Goal: Information Seeking & Learning: Learn about a topic

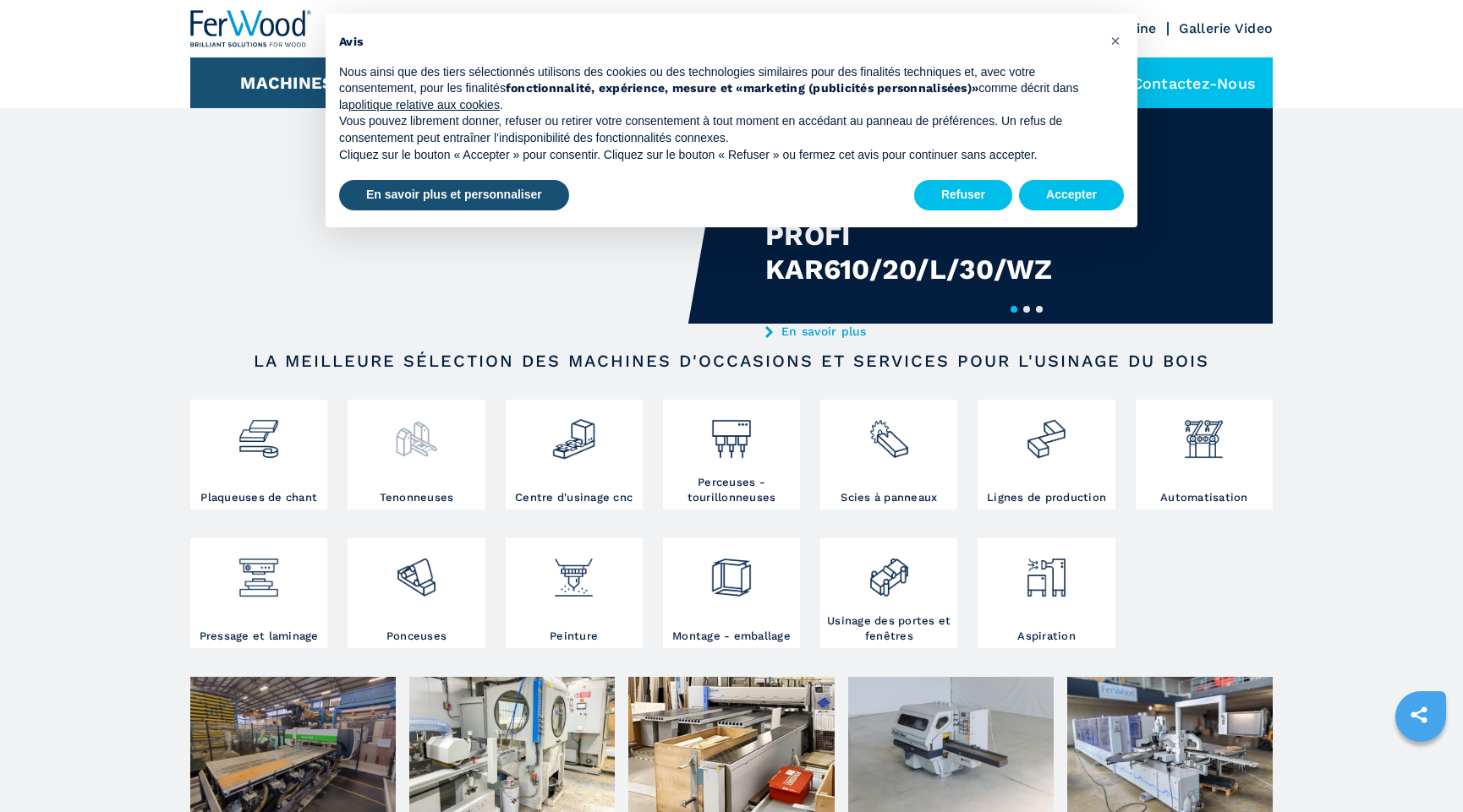
scroll to position [230, 0]
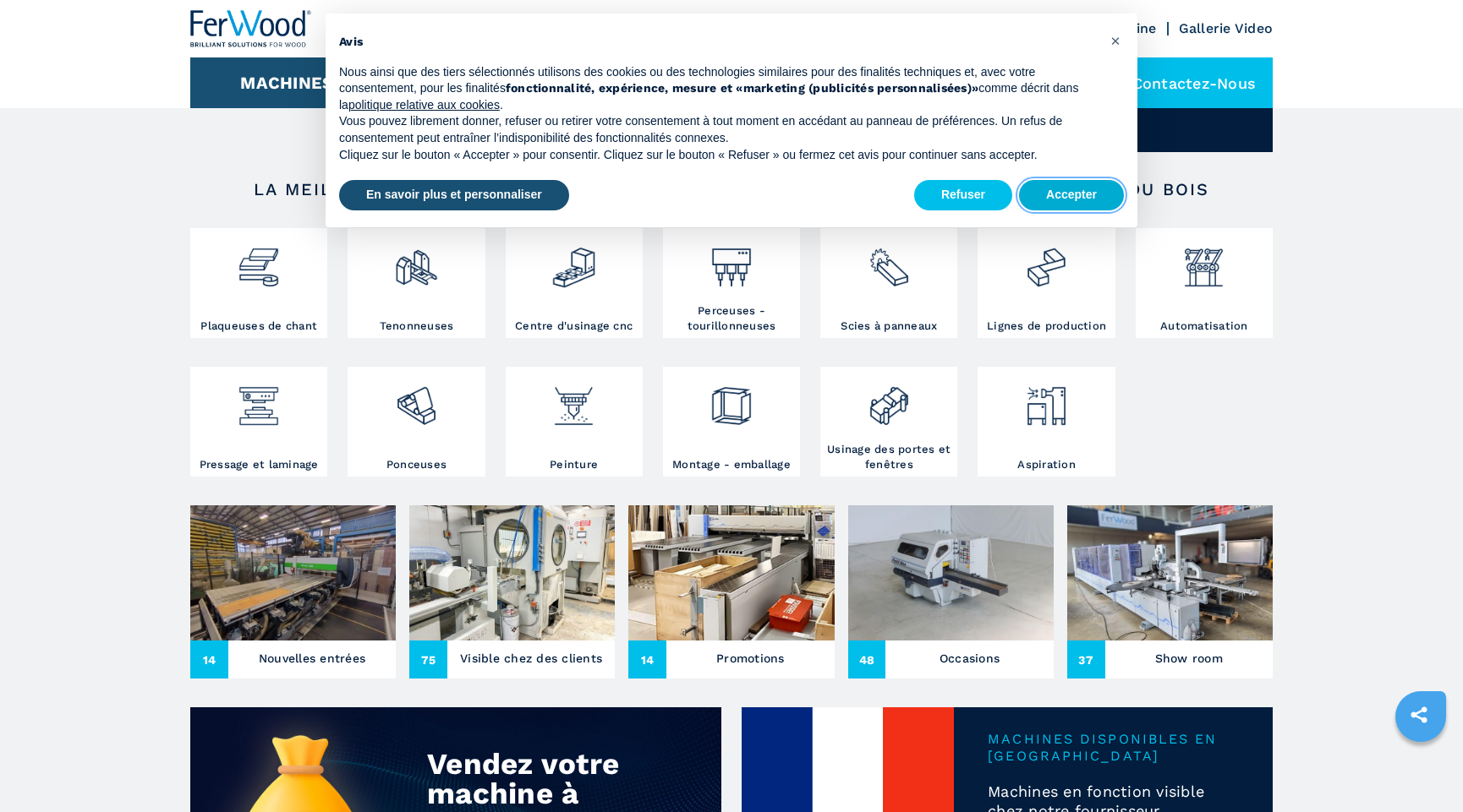
click at [1059, 200] on button "Accepter" at bounding box center [1072, 195] width 105 height 30
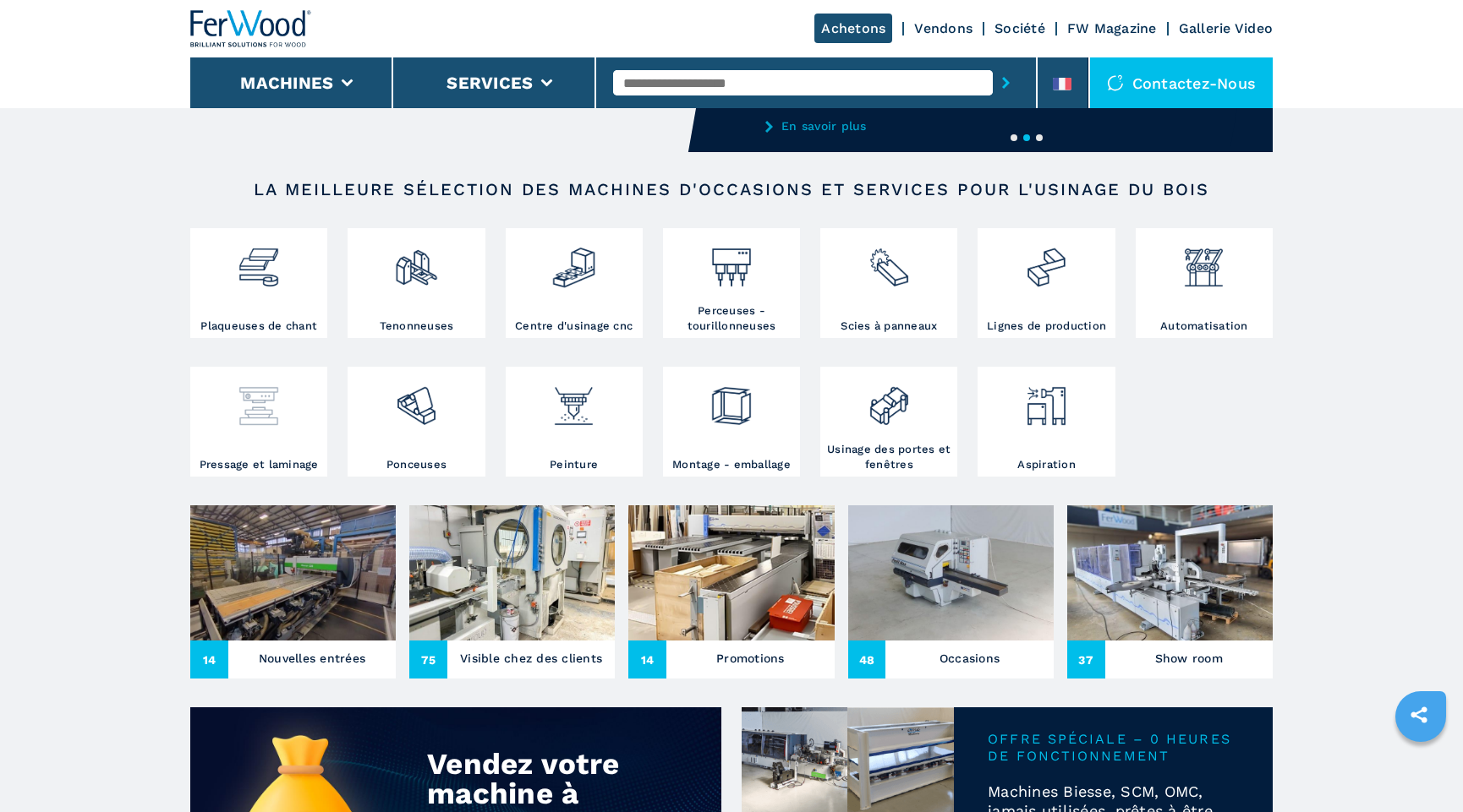
click at [273, 424] on img at bounding box center [258, 400] width 44 height 58
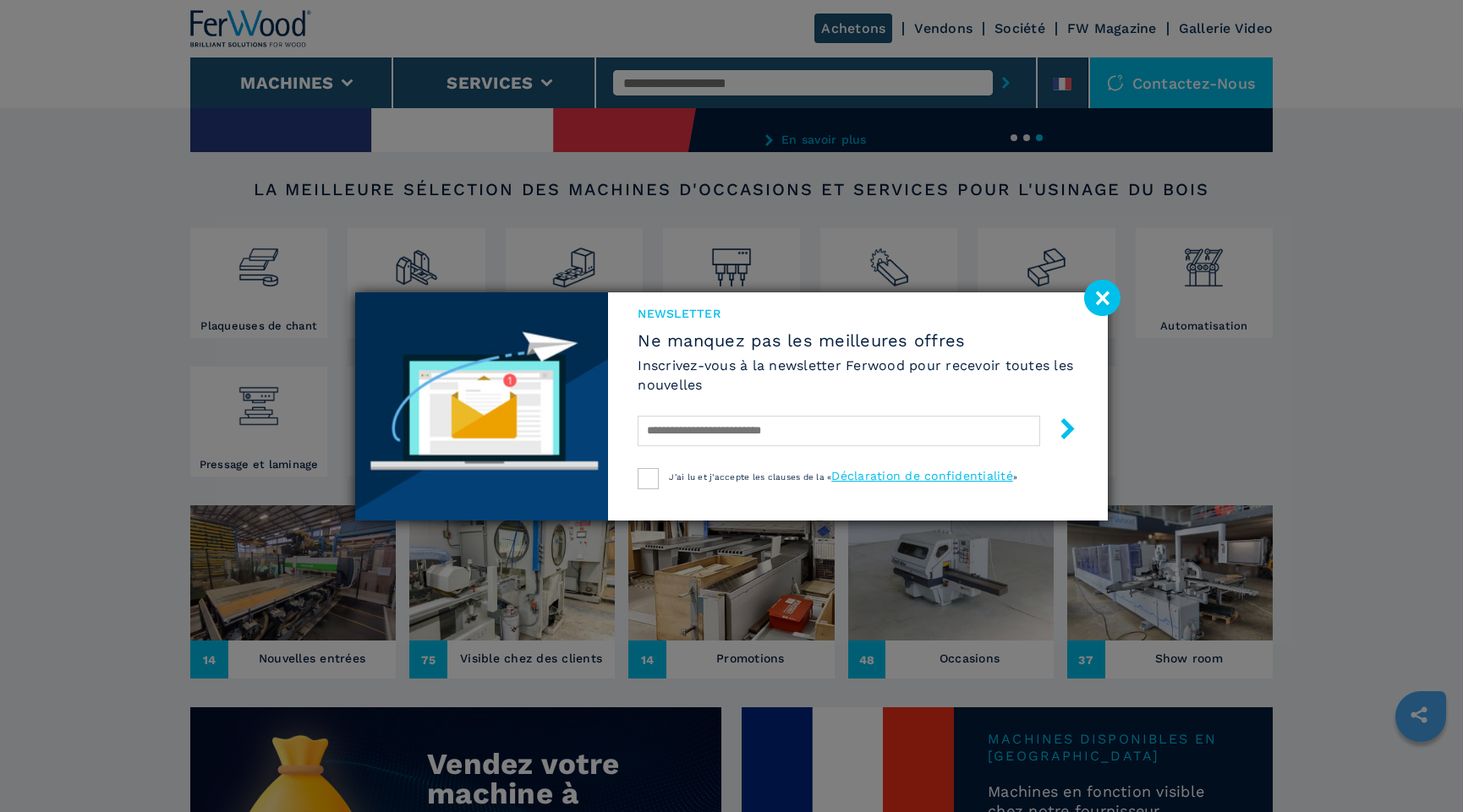
click at [1107, 303] on image at bounding box center [1102, 298] width 36 height 36
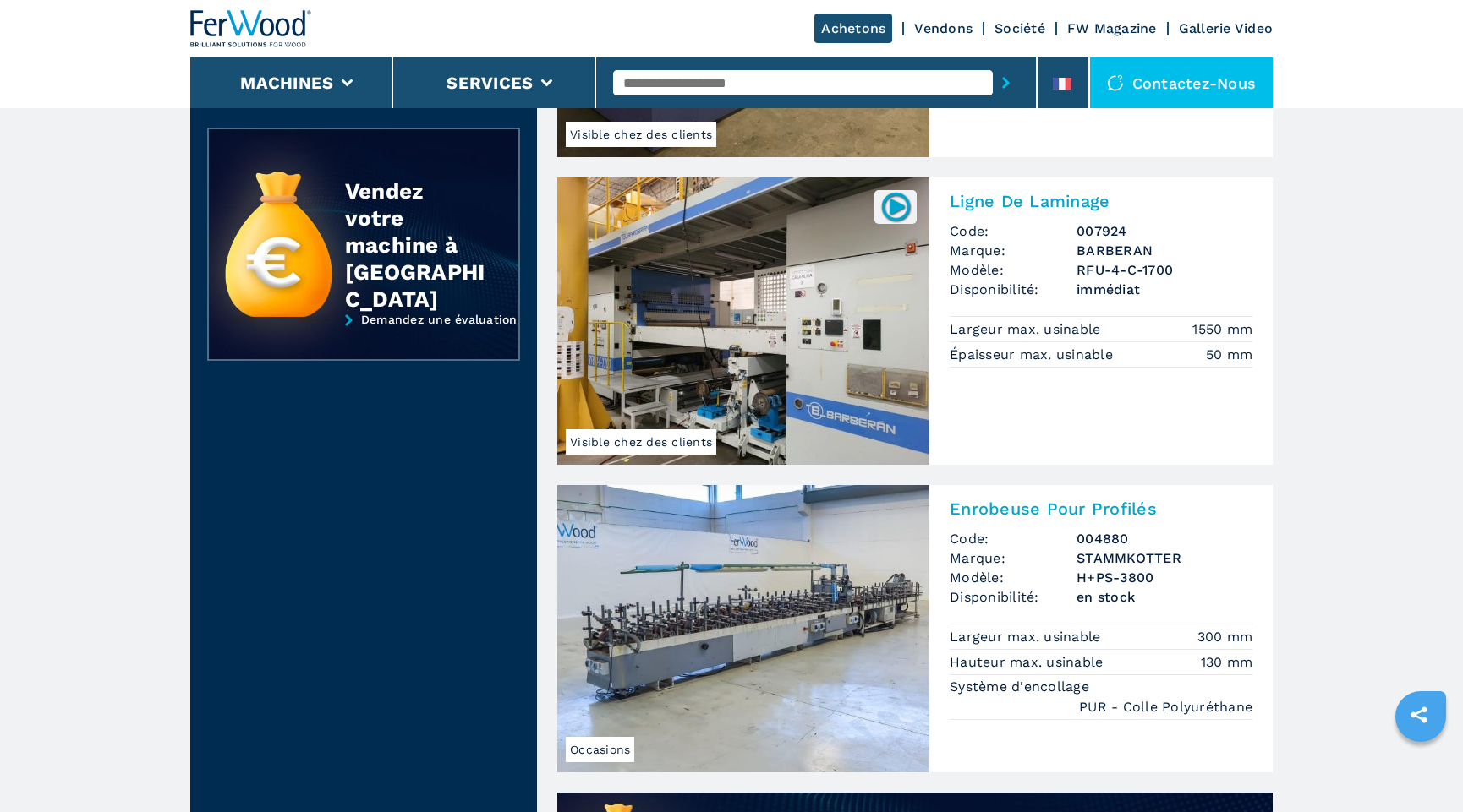
scroll to position [691, 0]
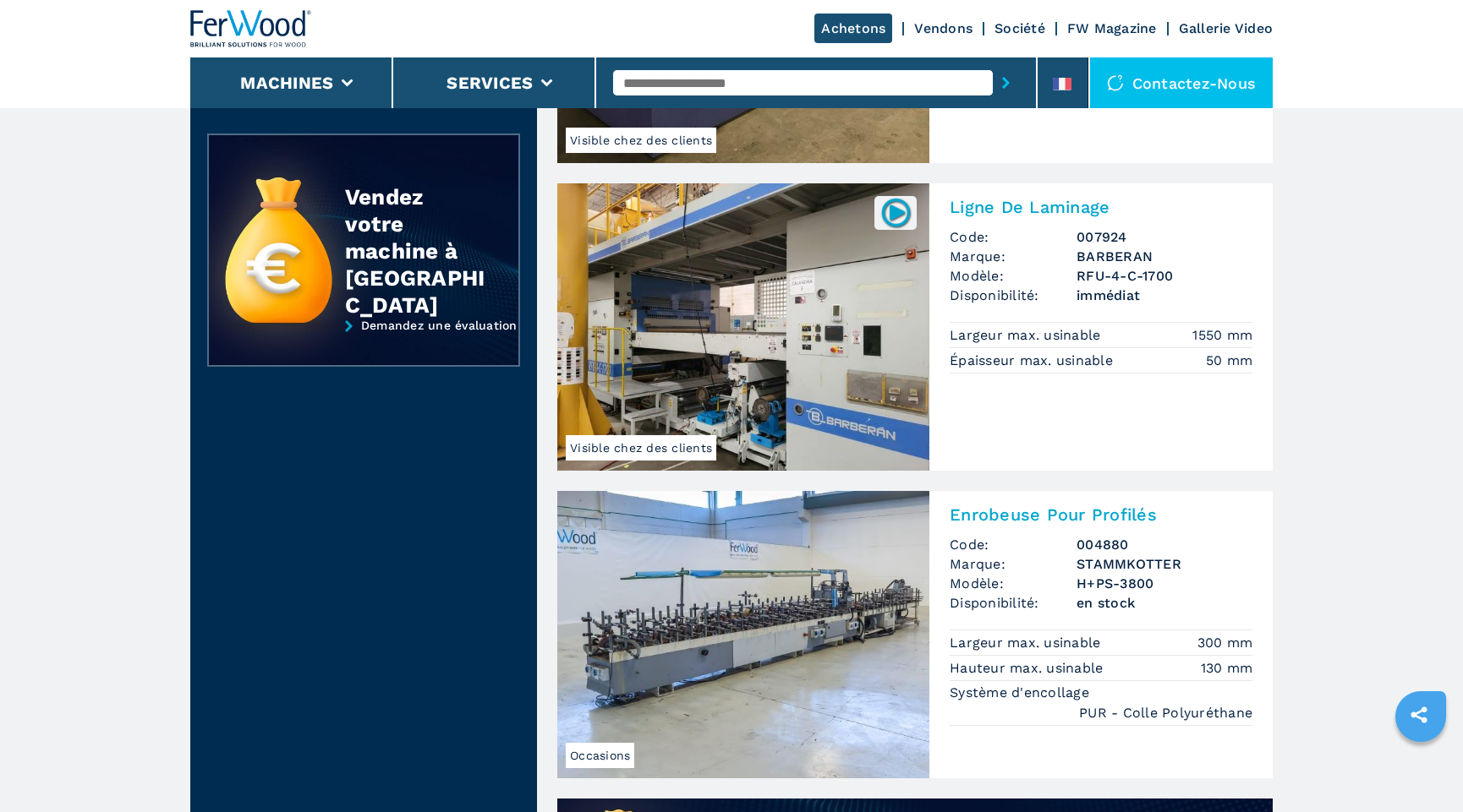
click at [705, 325] on img at bounding box center [743, 327] width 372 height 288
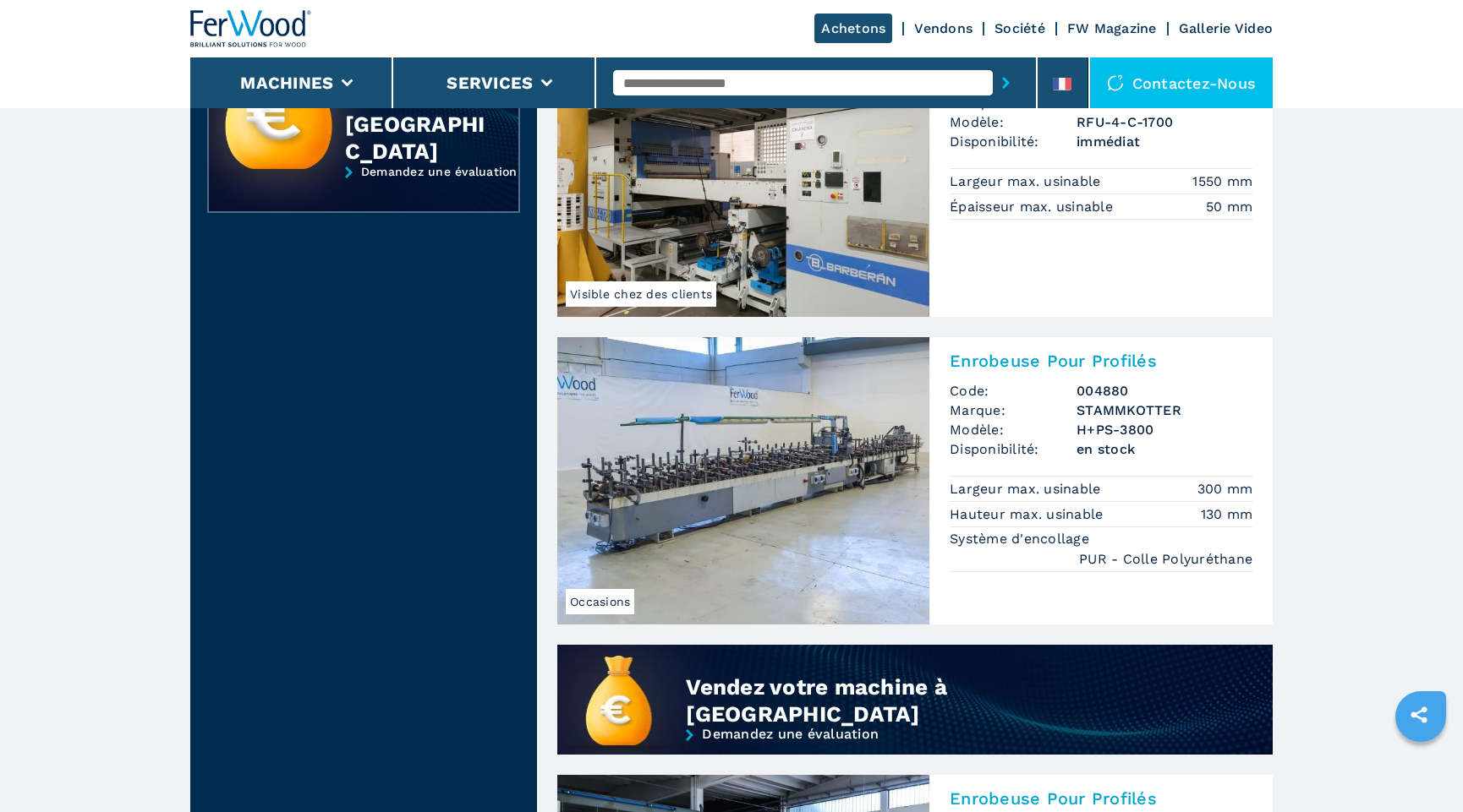
scroll to position [1230, 0]
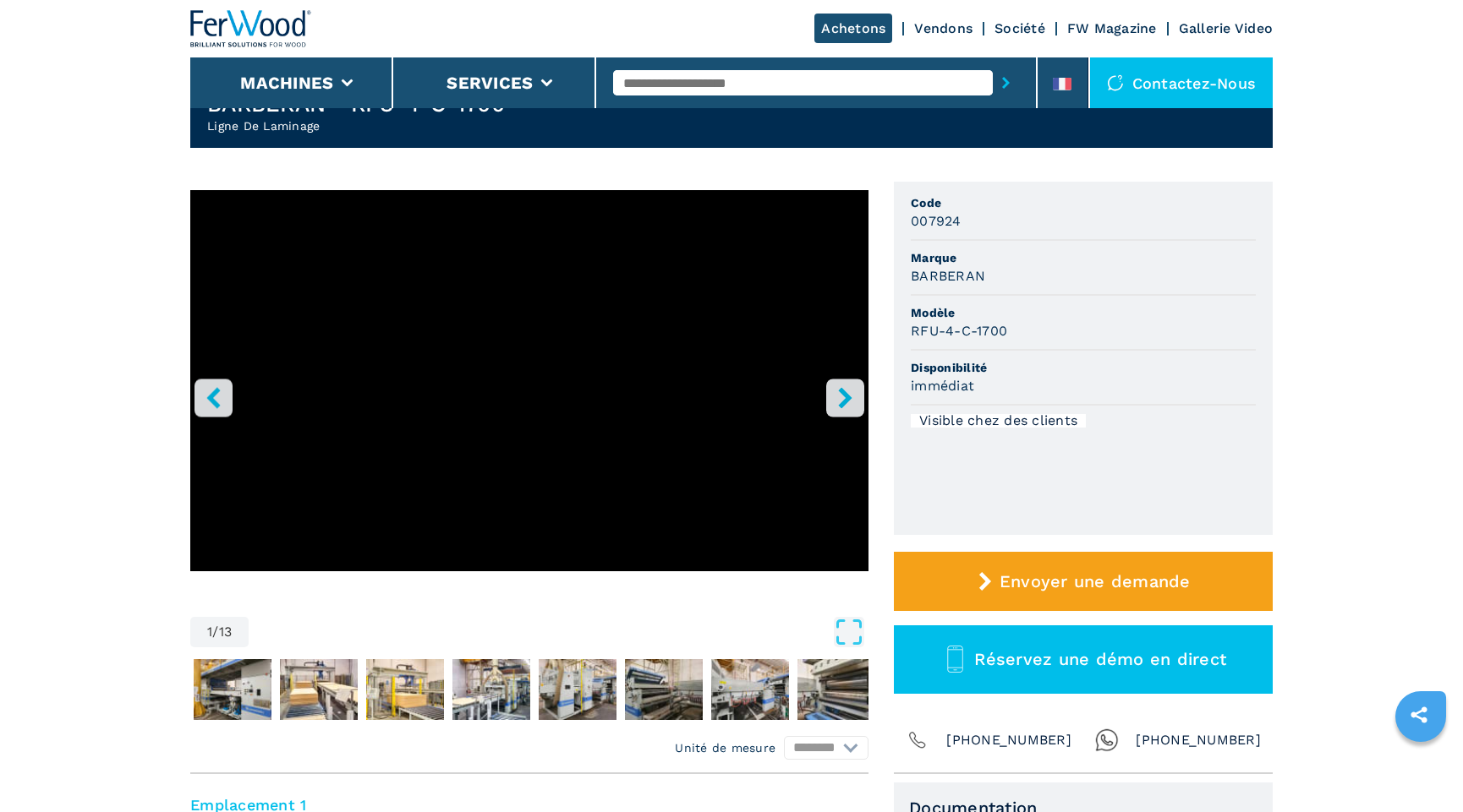
scroll to position [153, 0]
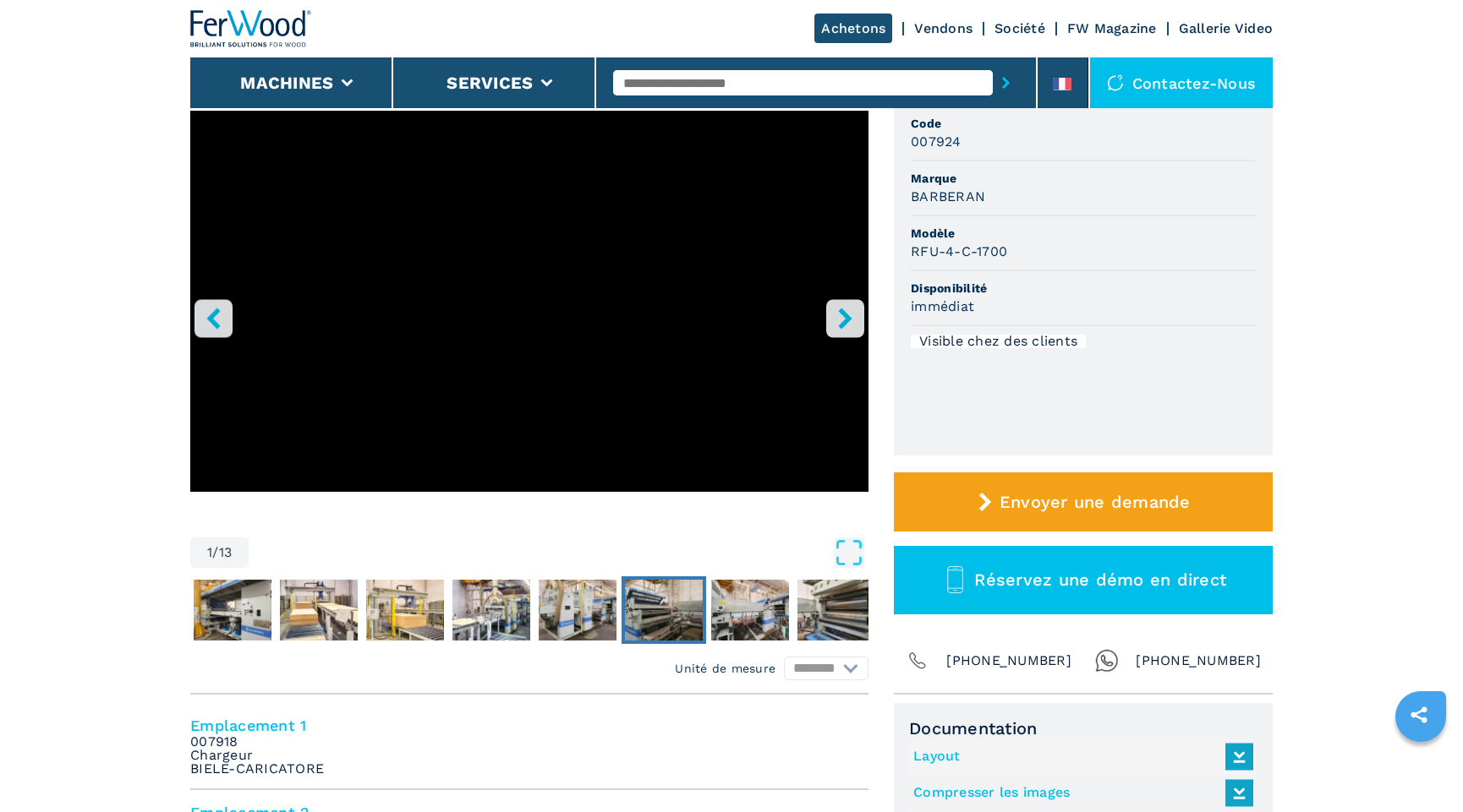
click at [643, 617] on img "Go to Slide 7" at bounding box center [664, 610] width 78 height 61
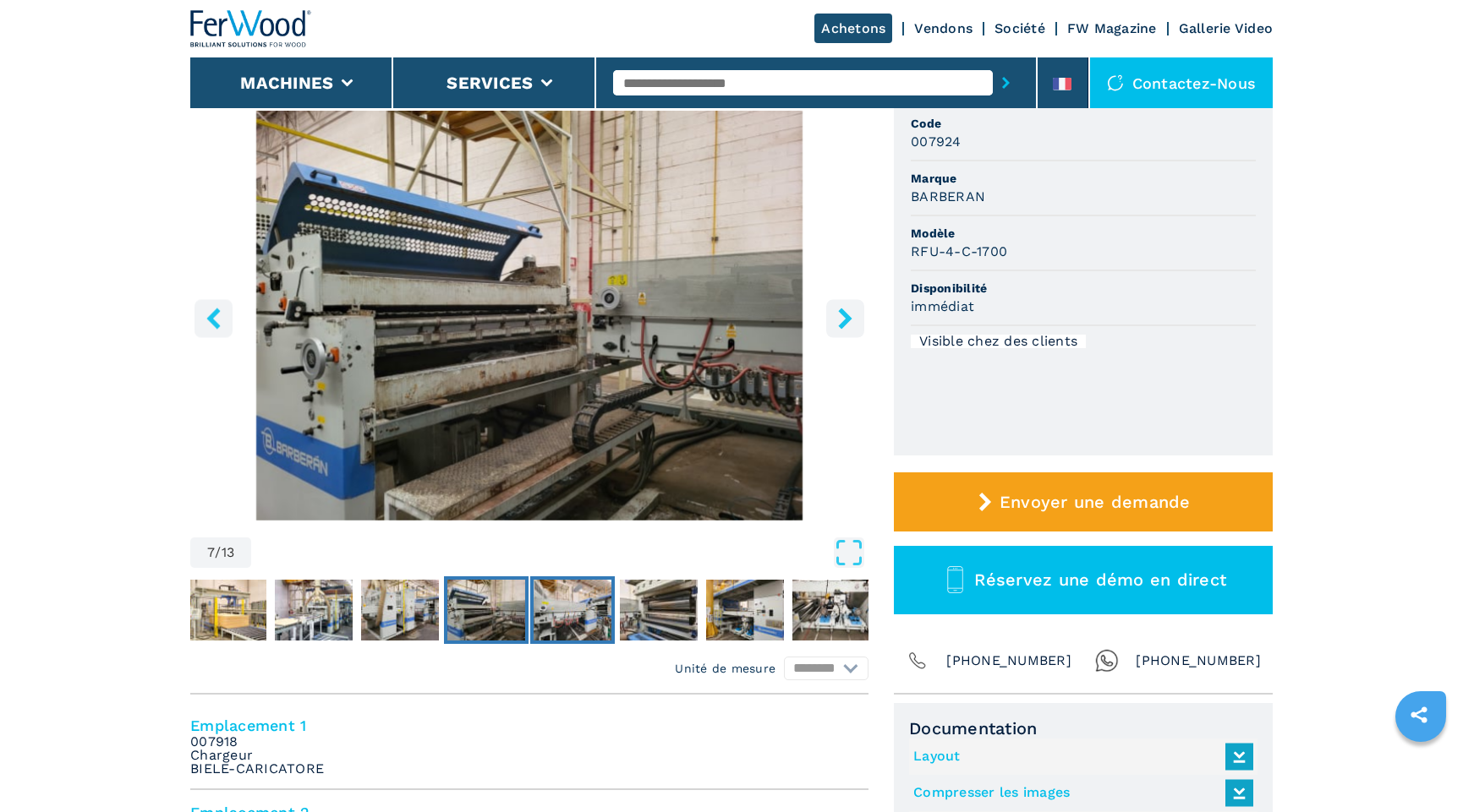
click at [572, 617] on img "Go to Slide 8" at bounding box center [572, 610] width 78 height 61
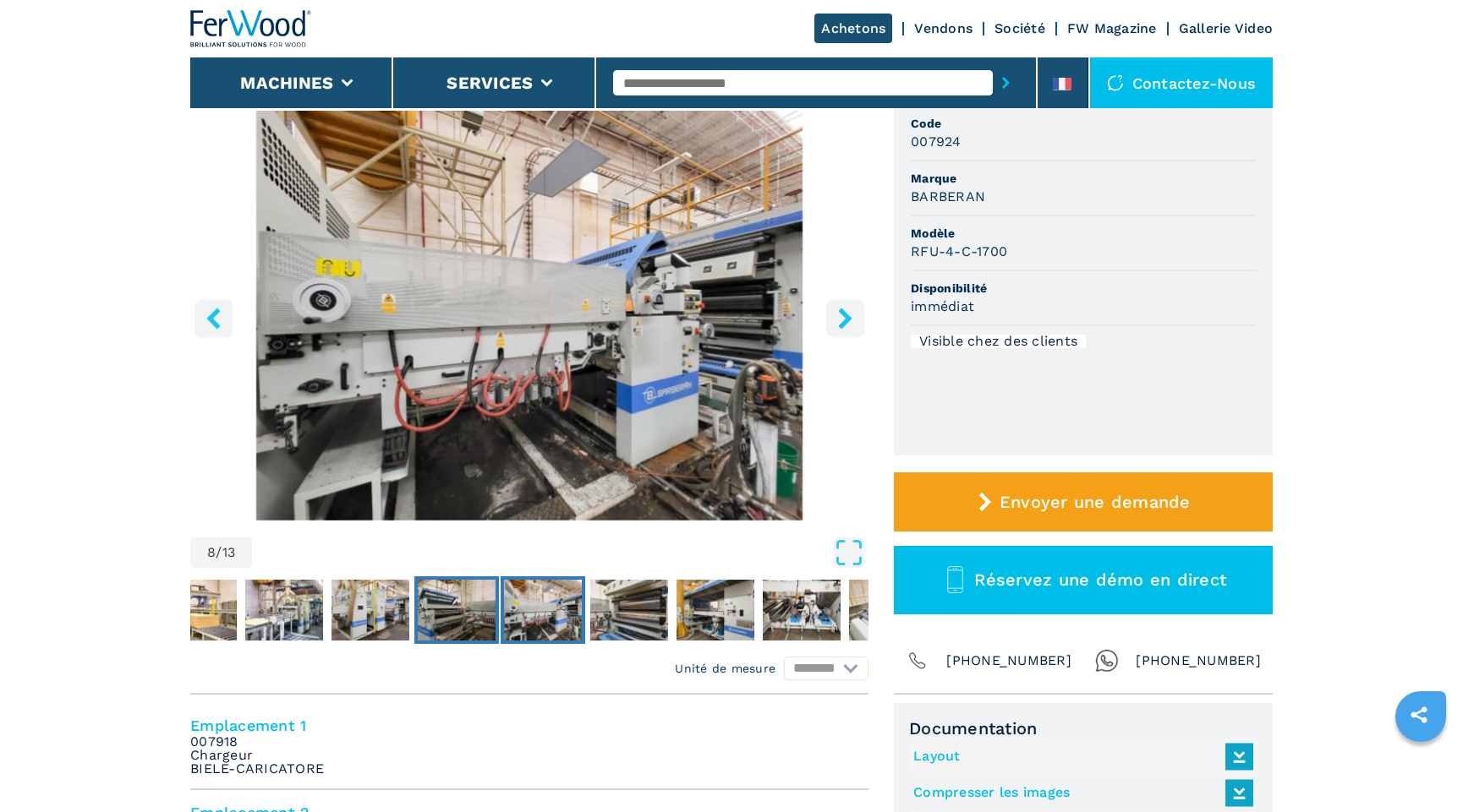
click at [476, 617] on img "Go to Slide 7" at bounding box center [457, 610] width 78 height 61
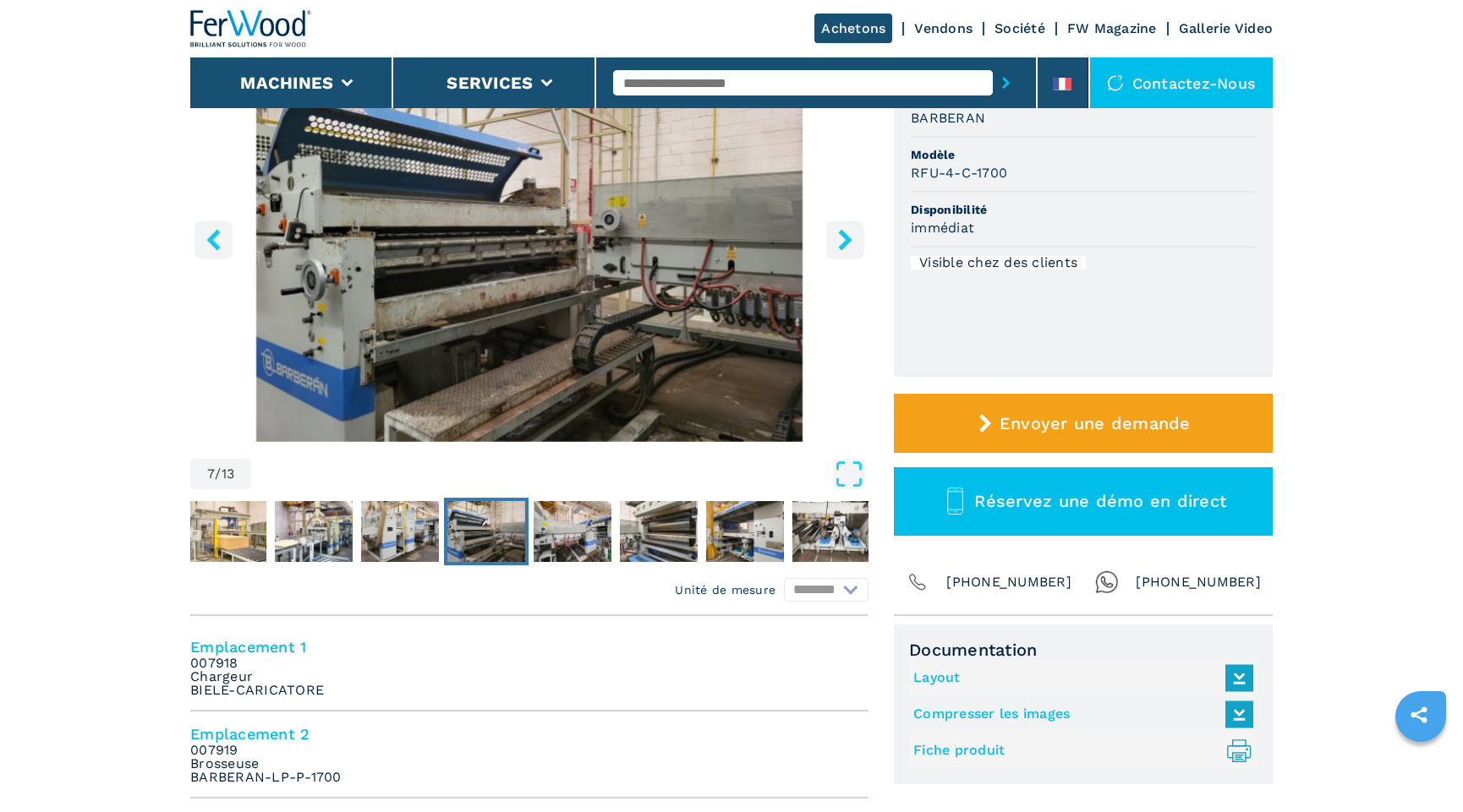
scroll to position [384, 0]
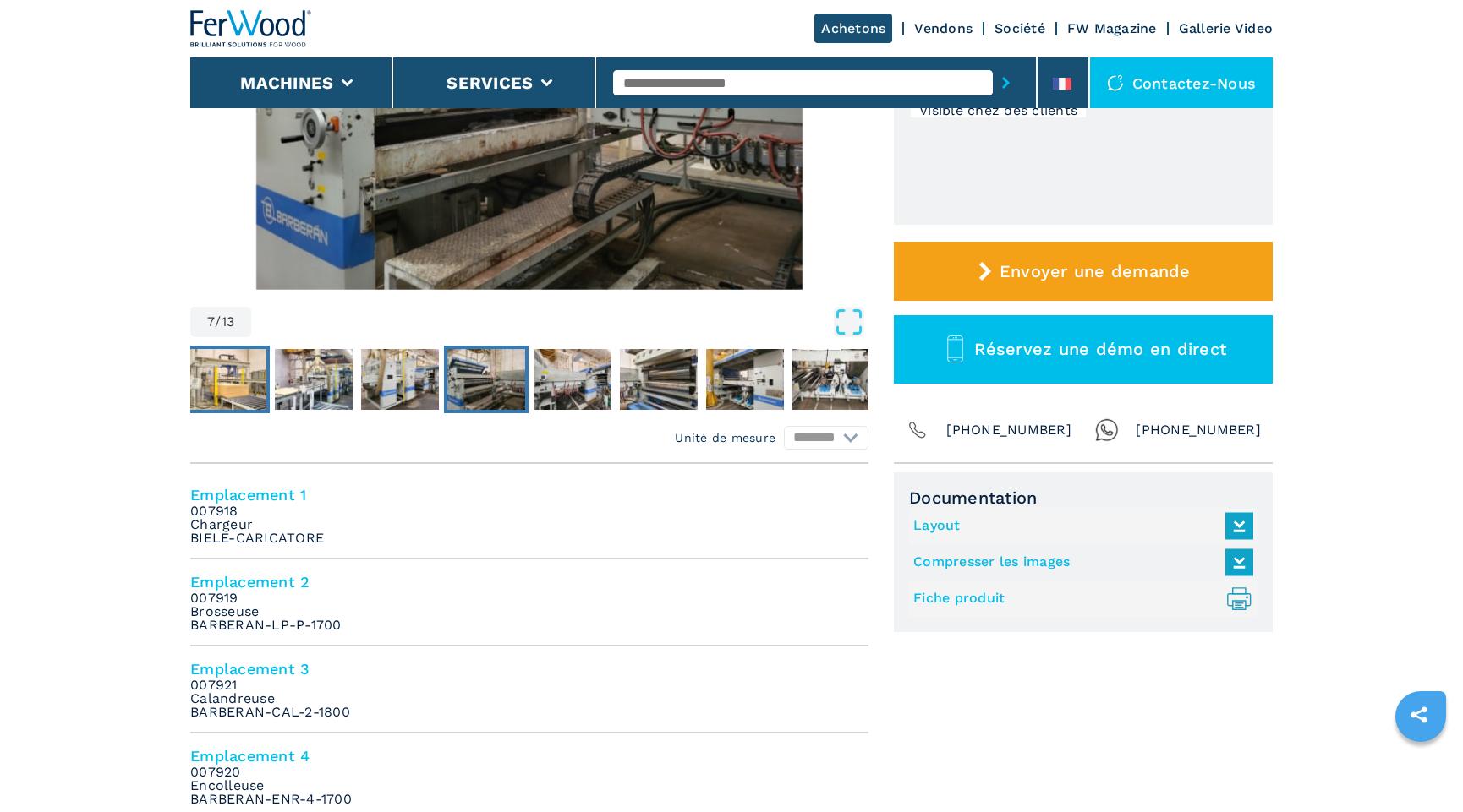
click at [231, 401] on img "Go to Slide 4" at bounding box center [228, 379] width 78 height 61
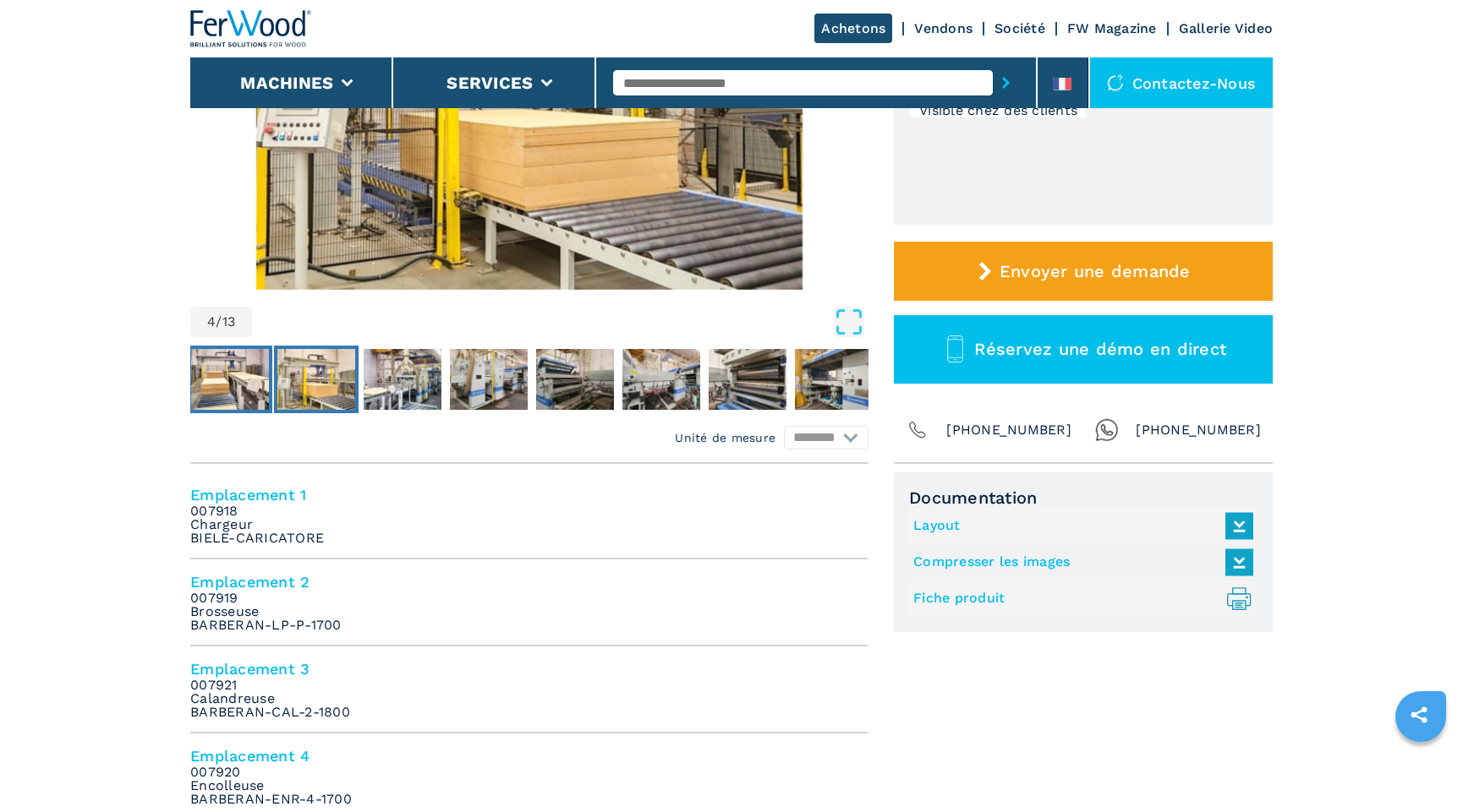
click at [231, 401] on img "Go to Slide 3" at bounding box center [230, 379] width 78 height 61
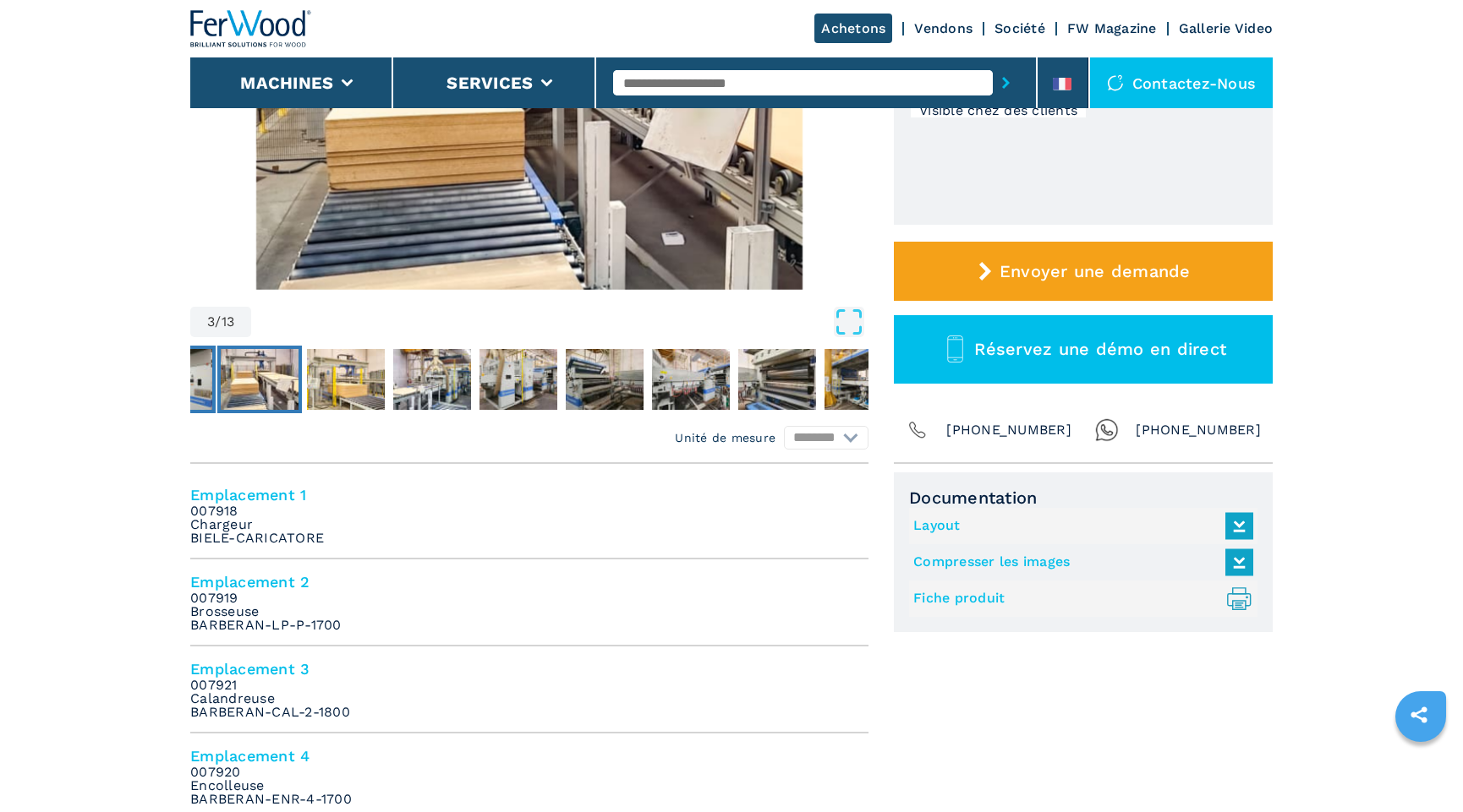
click at [196, 379] on img "Go to Slide 2" at bounding box center [173, 379] width 78 height 61
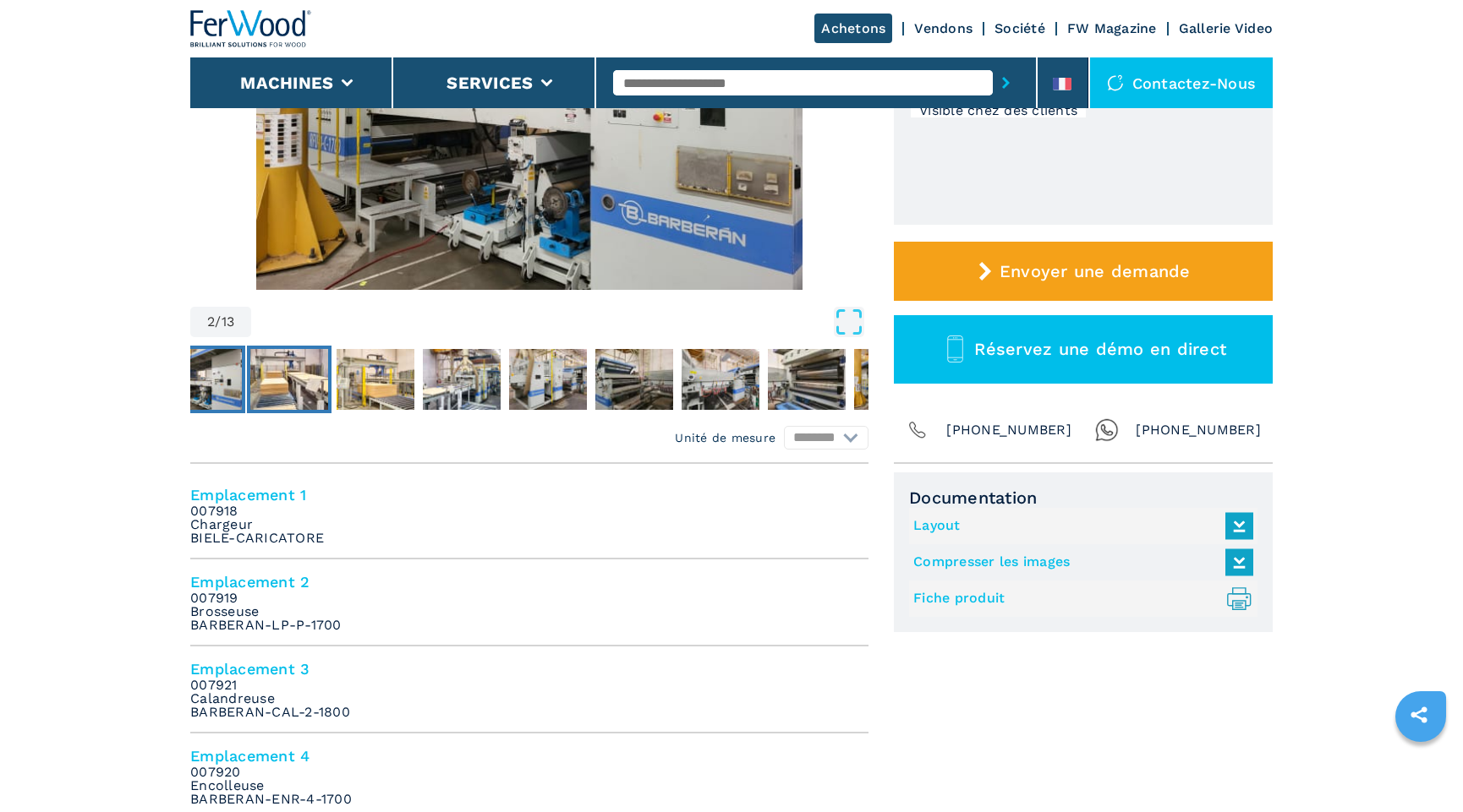
click at [300, 382] on img "Go to Slide 3" at bounding box center [290, 379] width 78 height 61
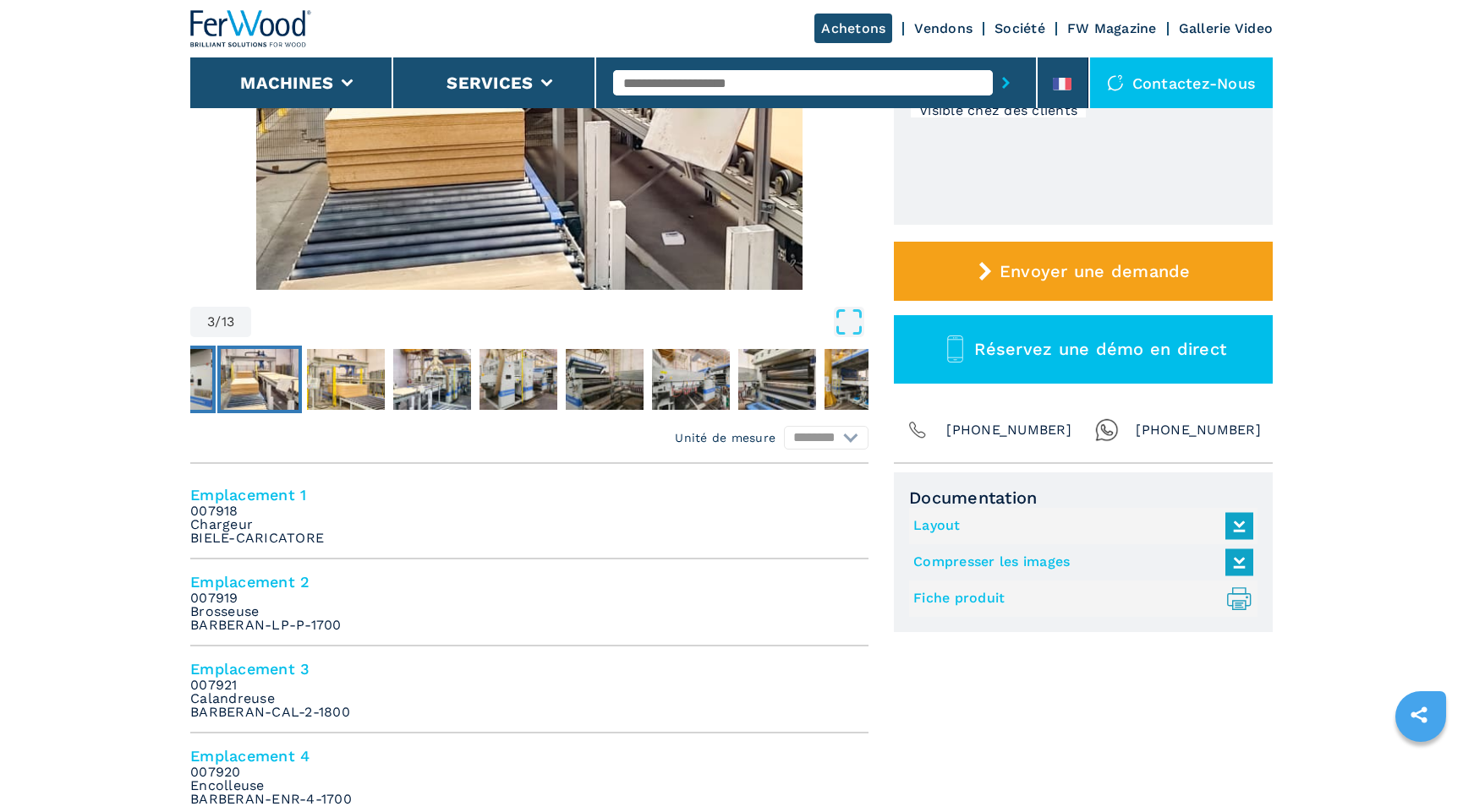
click at [199, 375] on img "Go to Slide 2" at bounding box center [173, 379] width 78 height 61
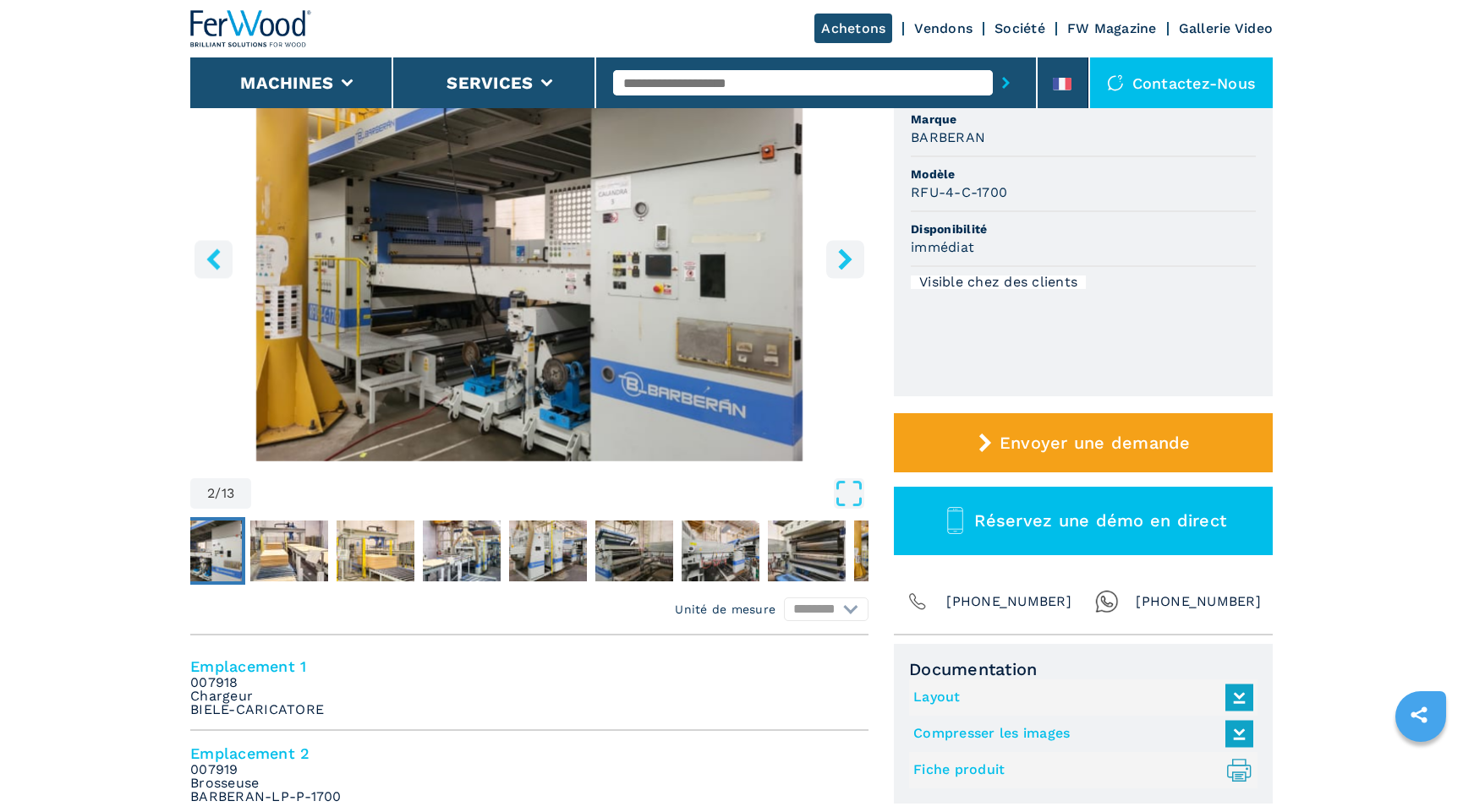
scroll to position [76, 0]
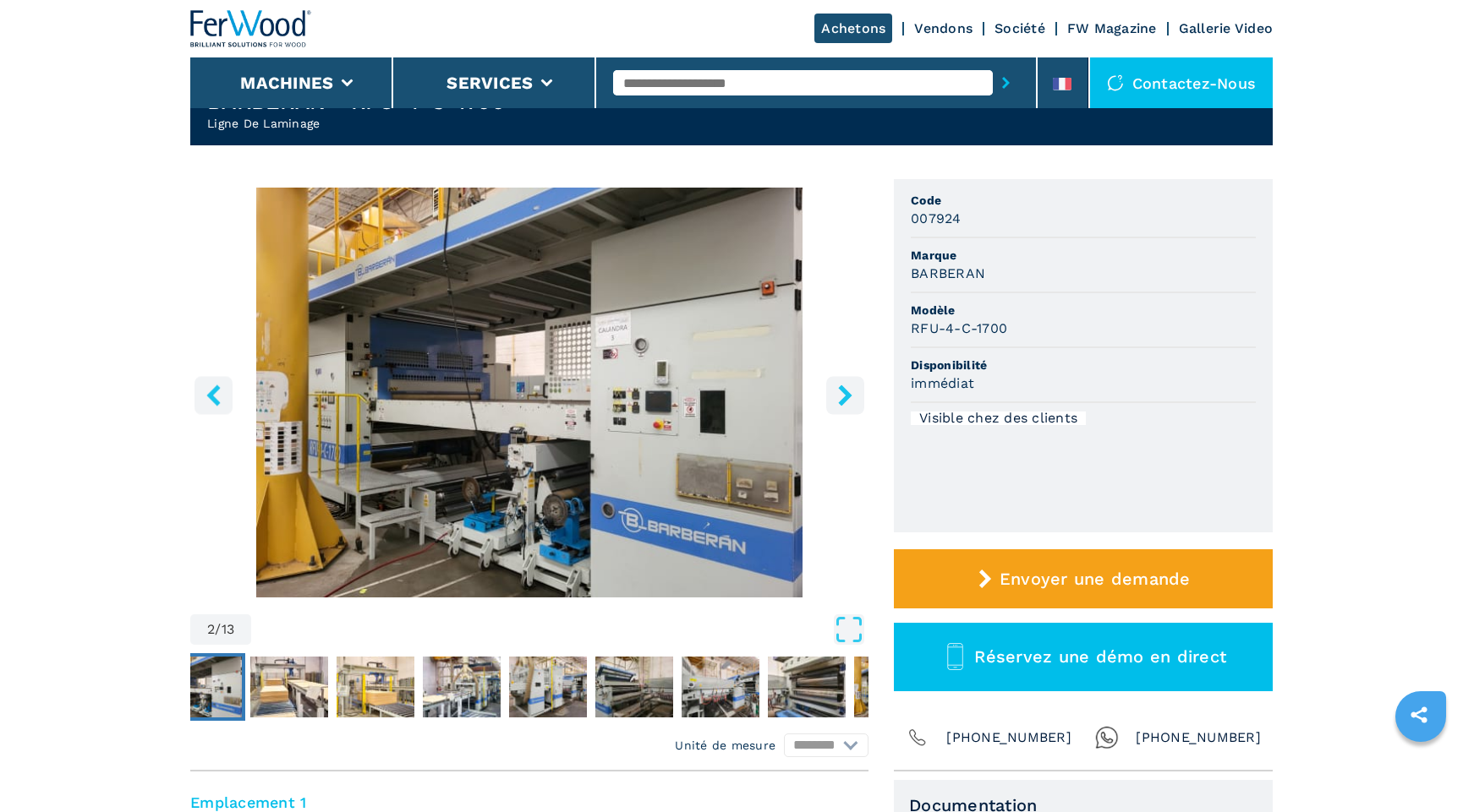
click at [225, 393] on button "left-button" at bounding box center [213, 394] width 38 height 38
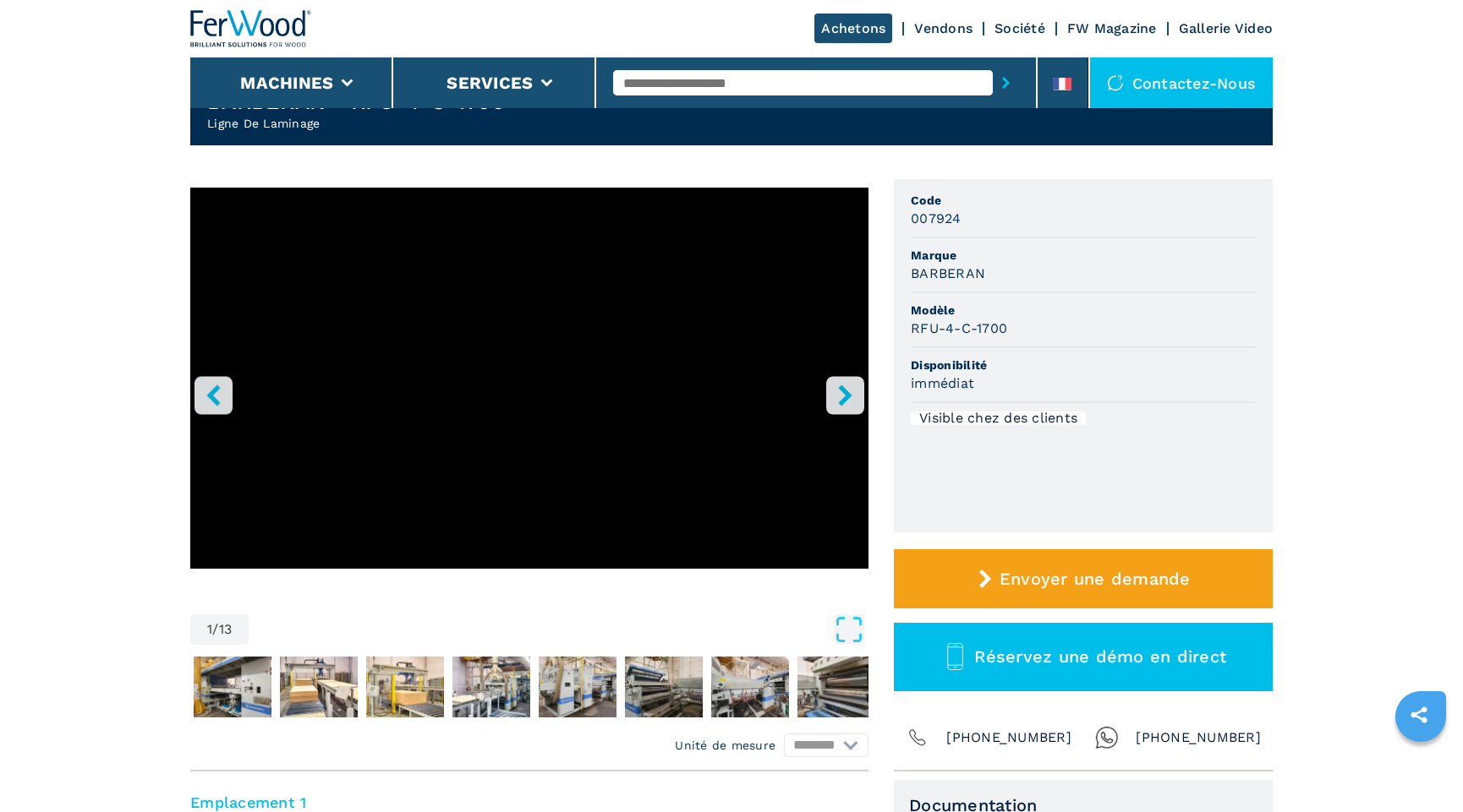
click at [225, 393] on button "left-button" at bounding box center [213, 394] width 38 height 38
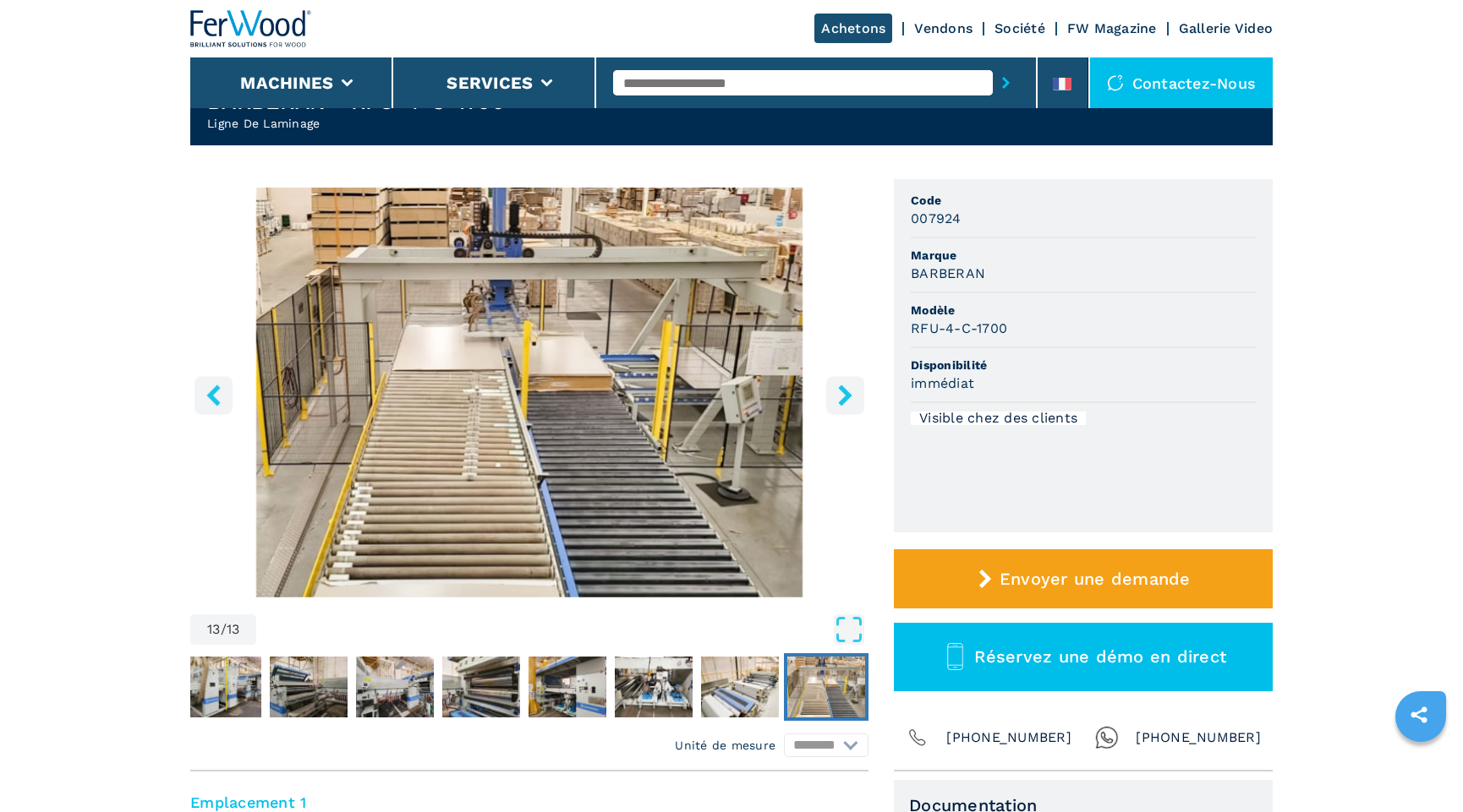
click at [225, 393] on button "left-button" at bounding box center [213, 394] width 38 height 38
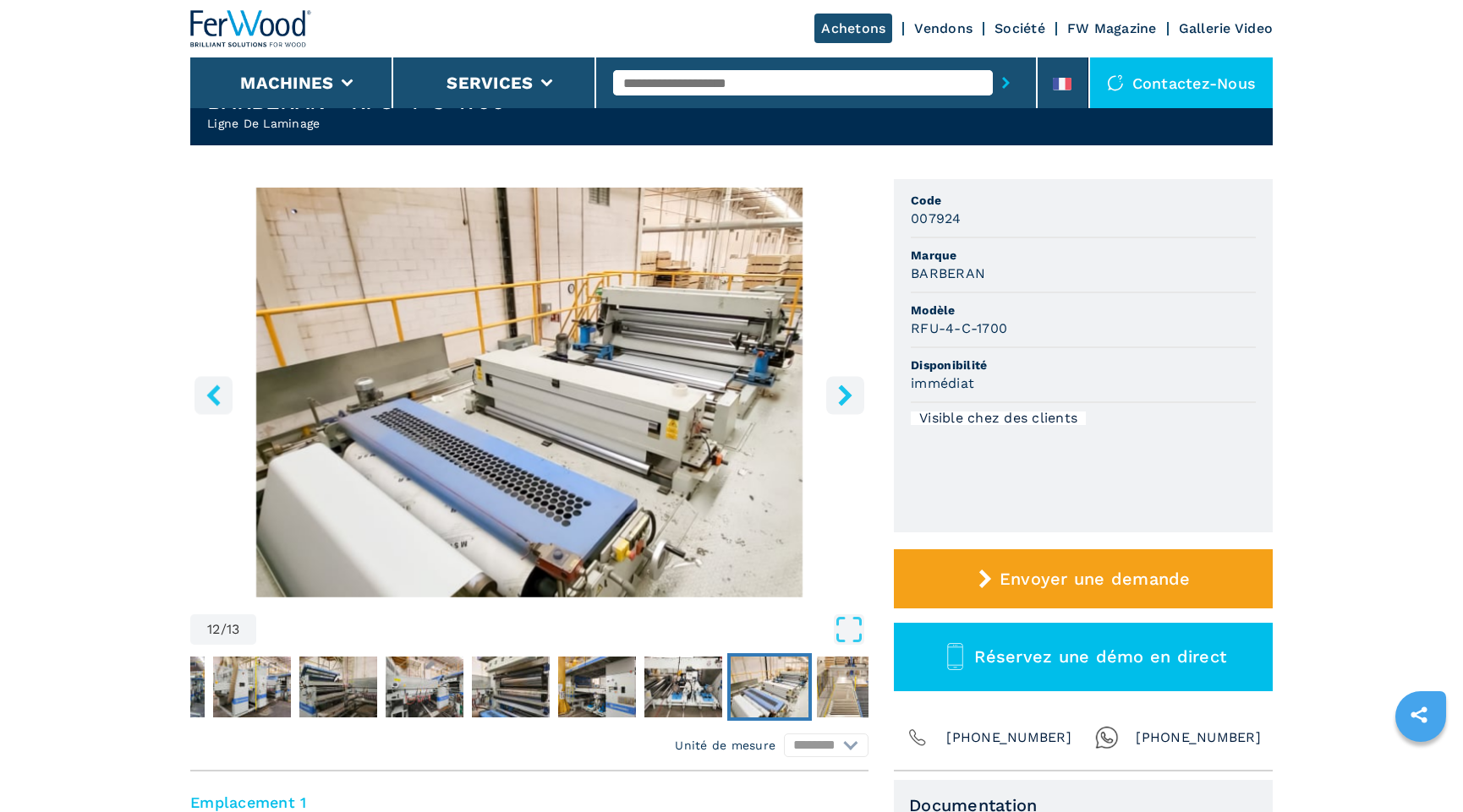
click at [225, 393] on button "left-button" at bounding box center [213, 394] width 38 height 38
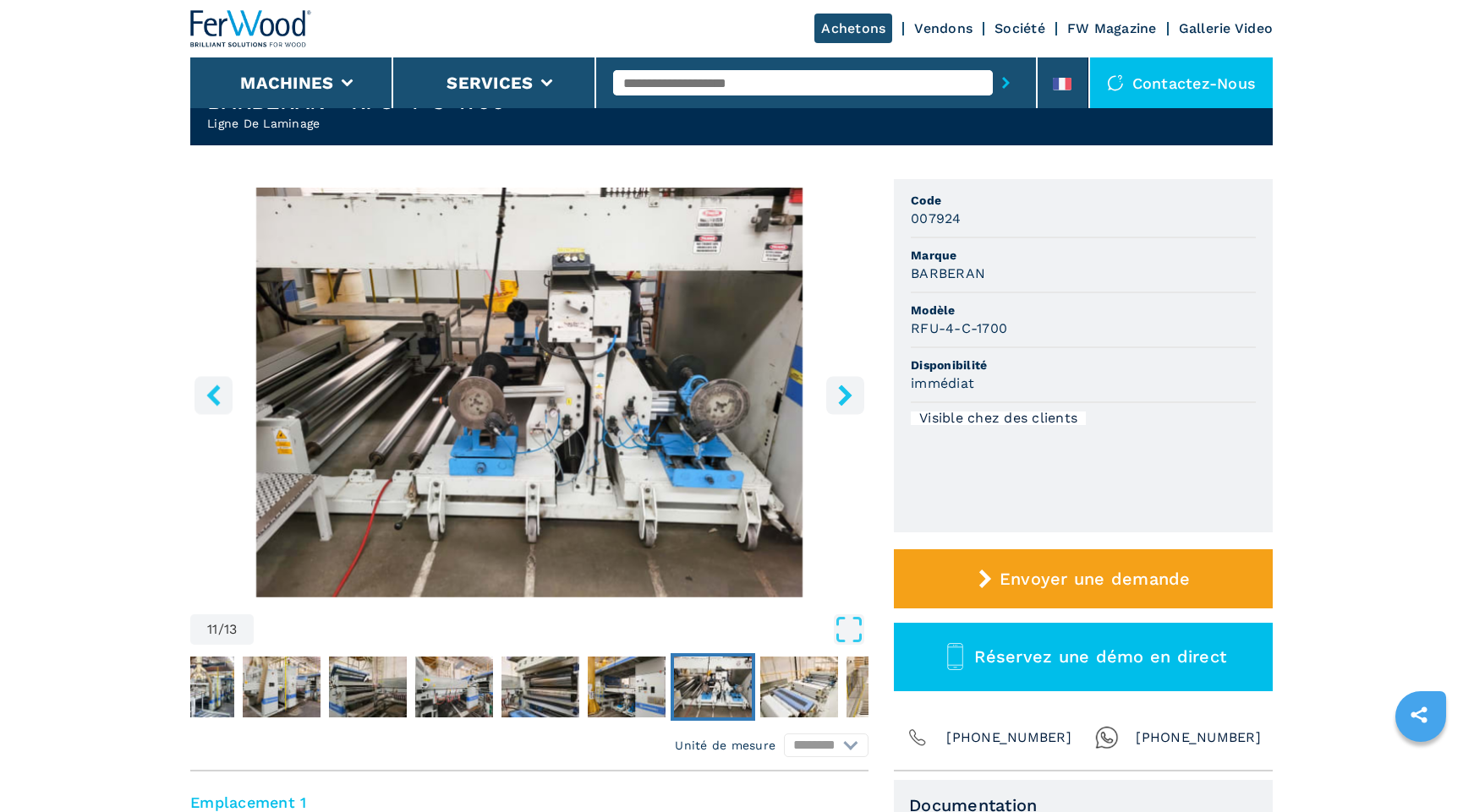
click at [225, 393] on button "left-button" at bounding box center [213, 394] width 38 height 38
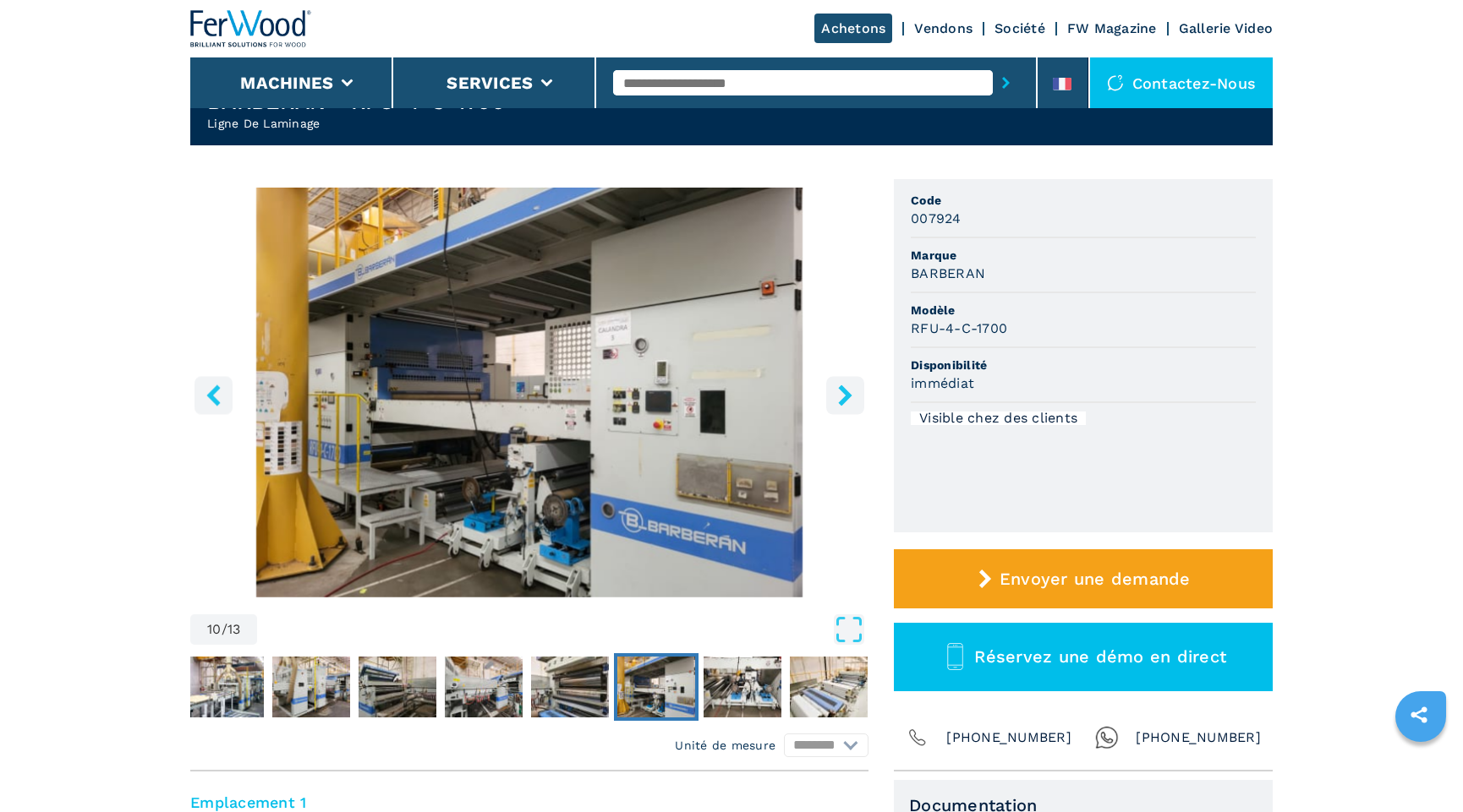
click at [225, 393] on button "left-button" at bounding box center [213, 394] width 38 height 38
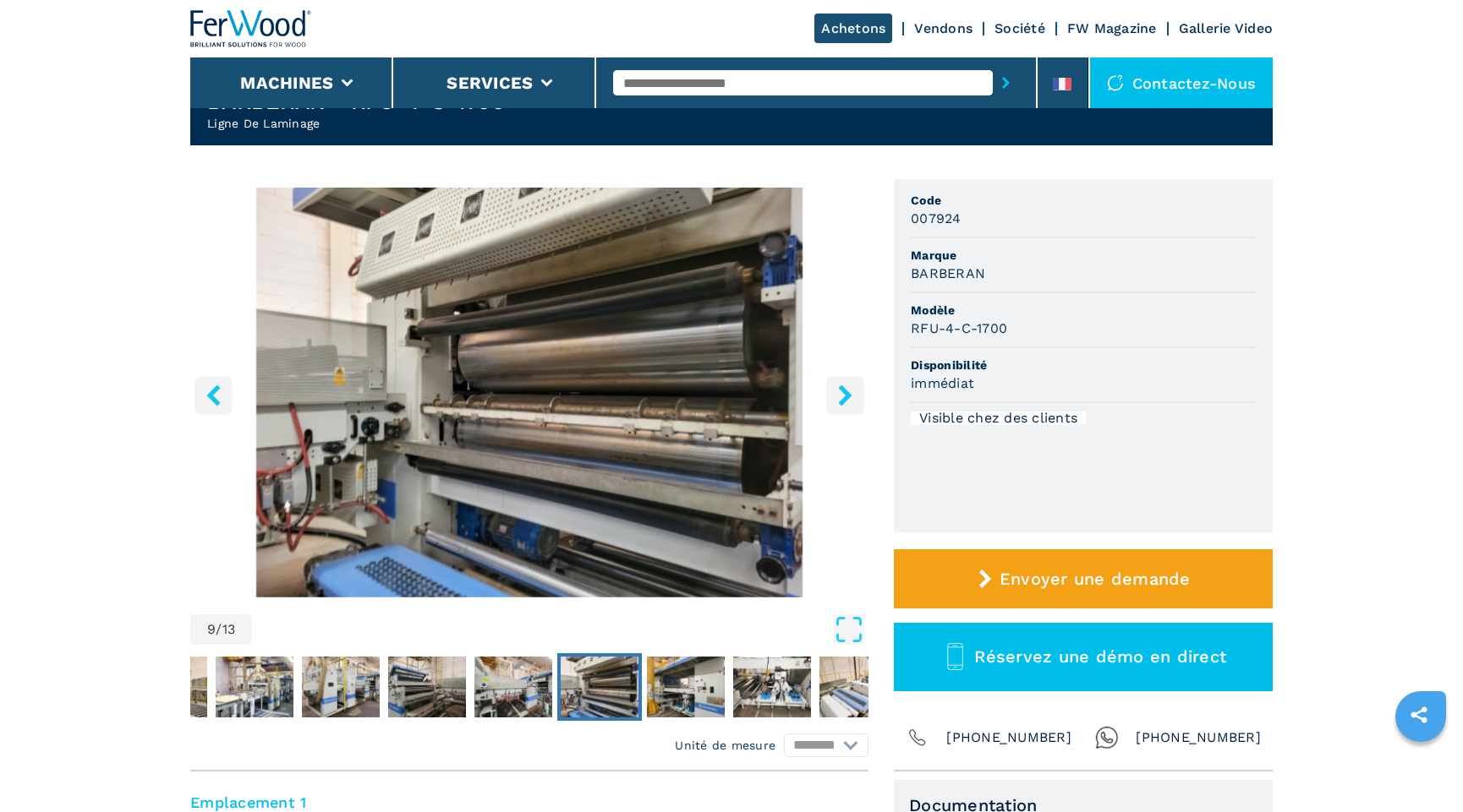
click at [225, 393] on button "left-button" at bounding box center [213, 394] width 38 height 38
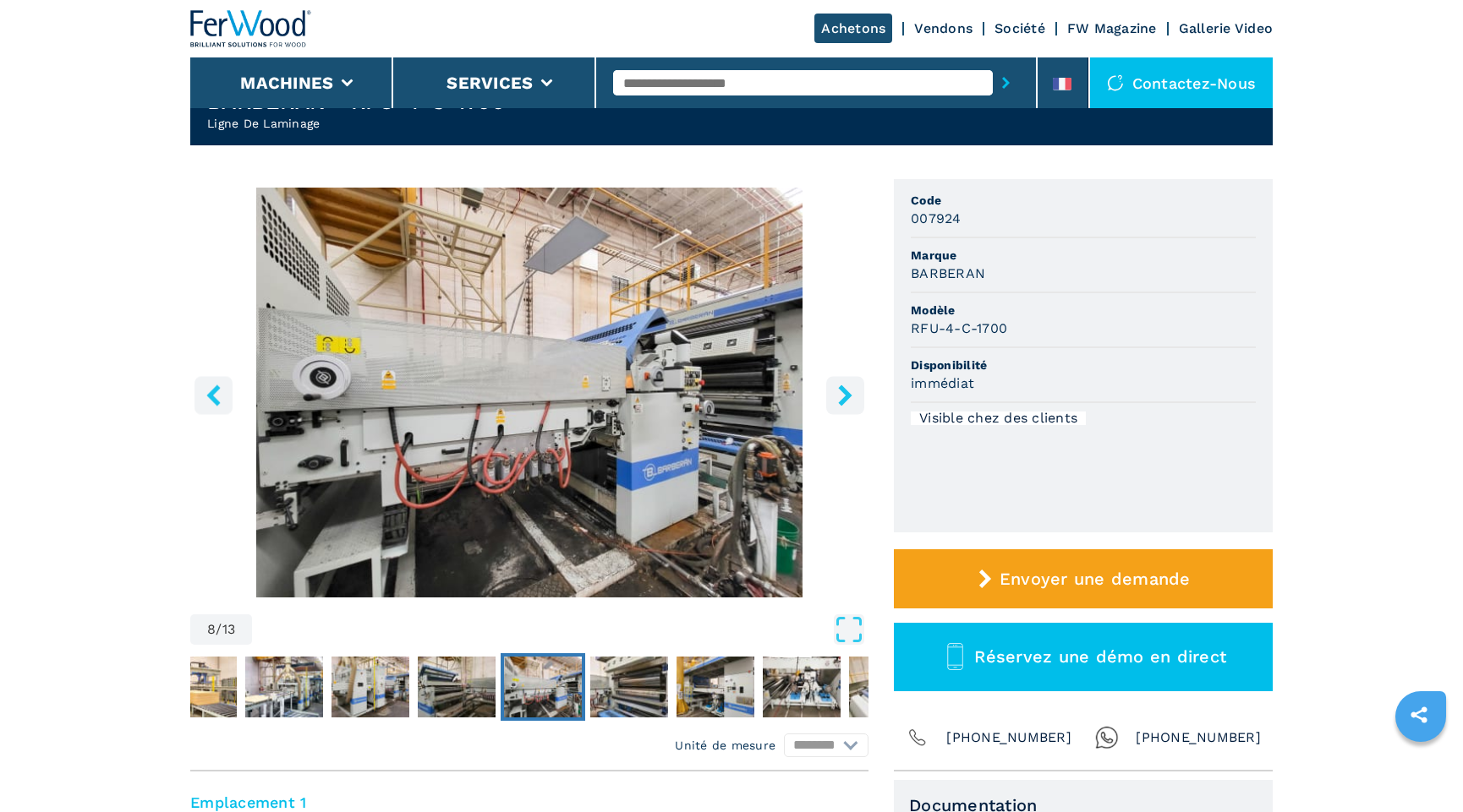
click at [225, 393] on button "left-button" at bounding box center [213, 394] width 38 height 38
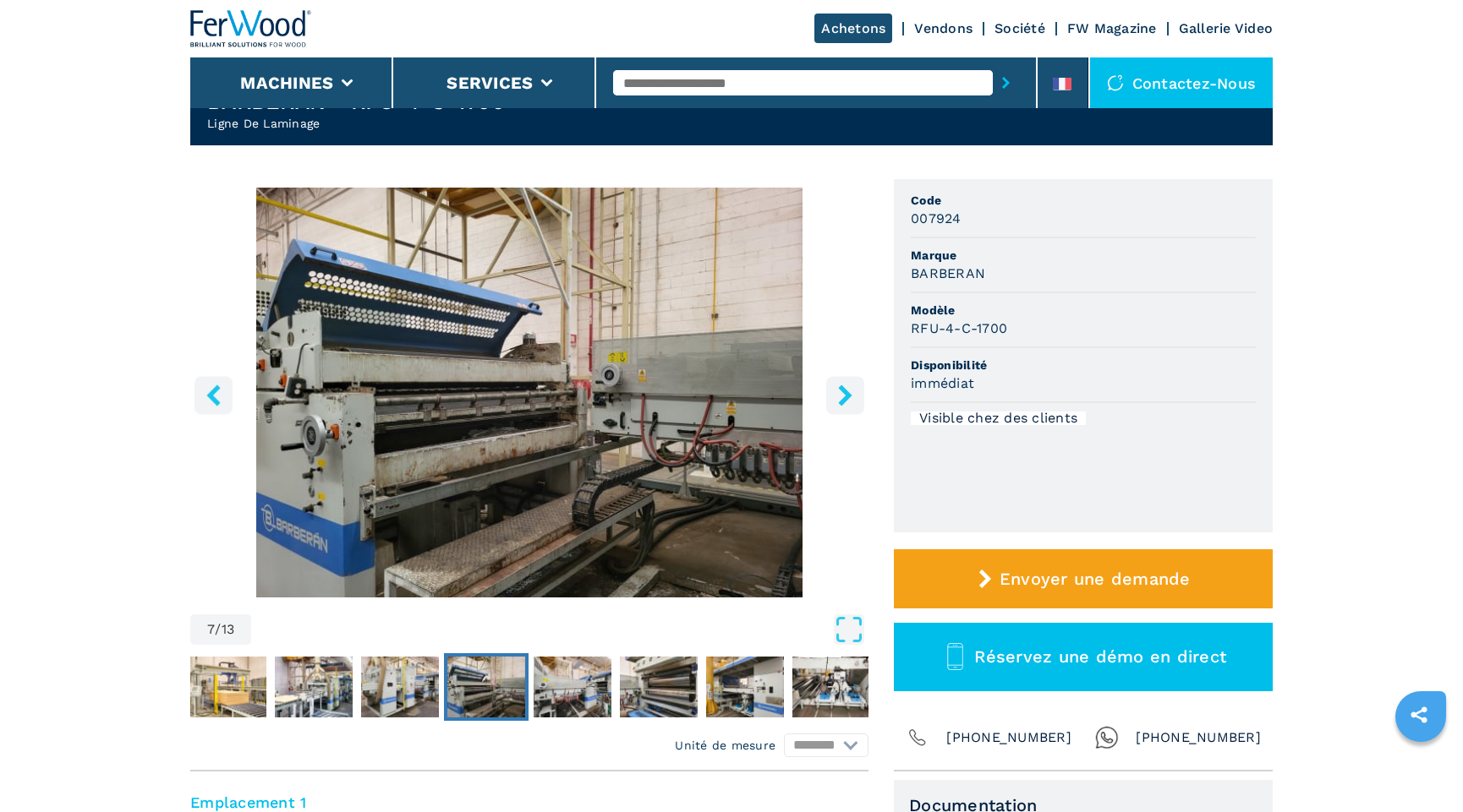
click at [225, 393] on button "left-button" at bounding box center [213, 394] width 38 height 38
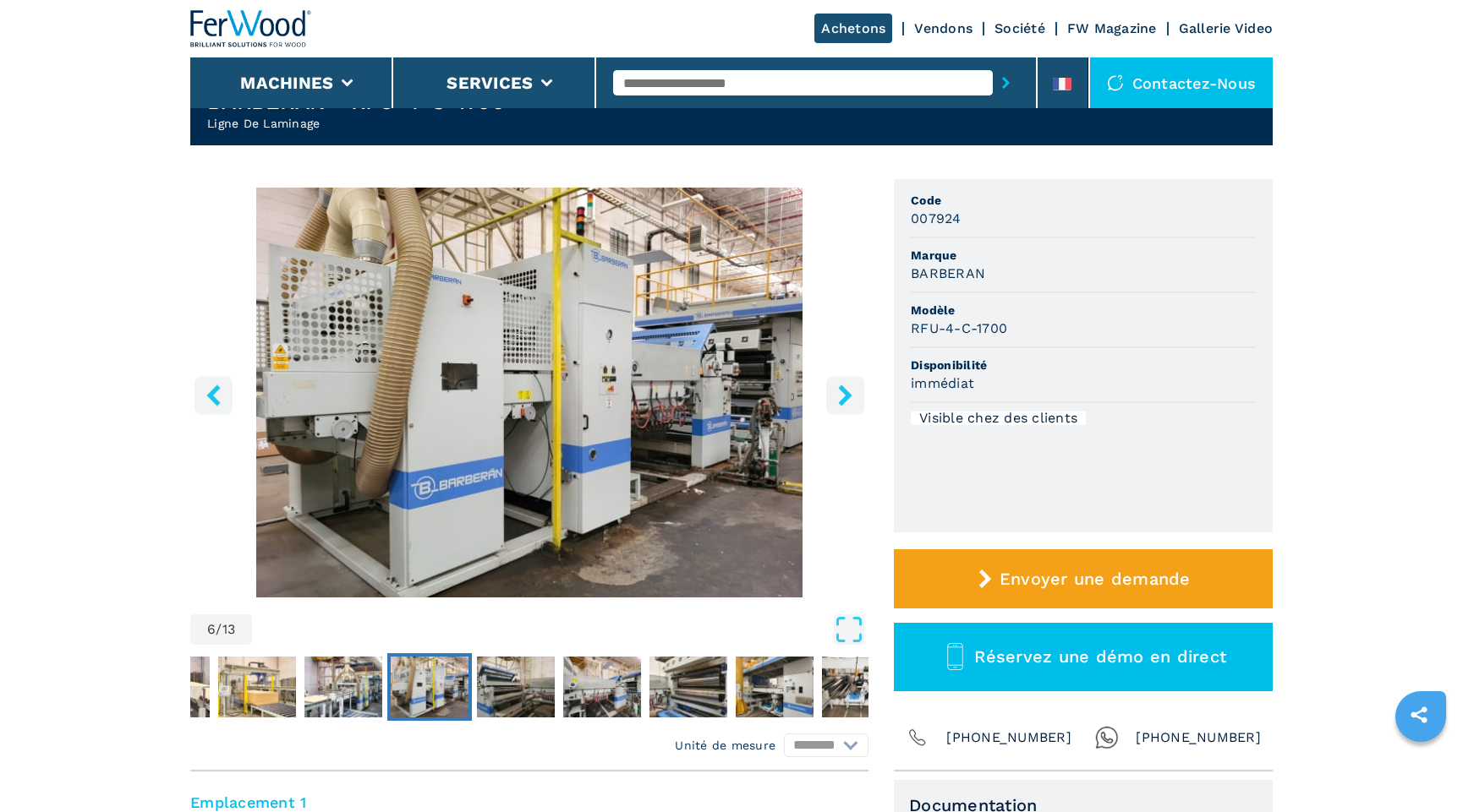
click at [225, 393] on button "left-button" at bounding box center [213, 394] width 38 height 38
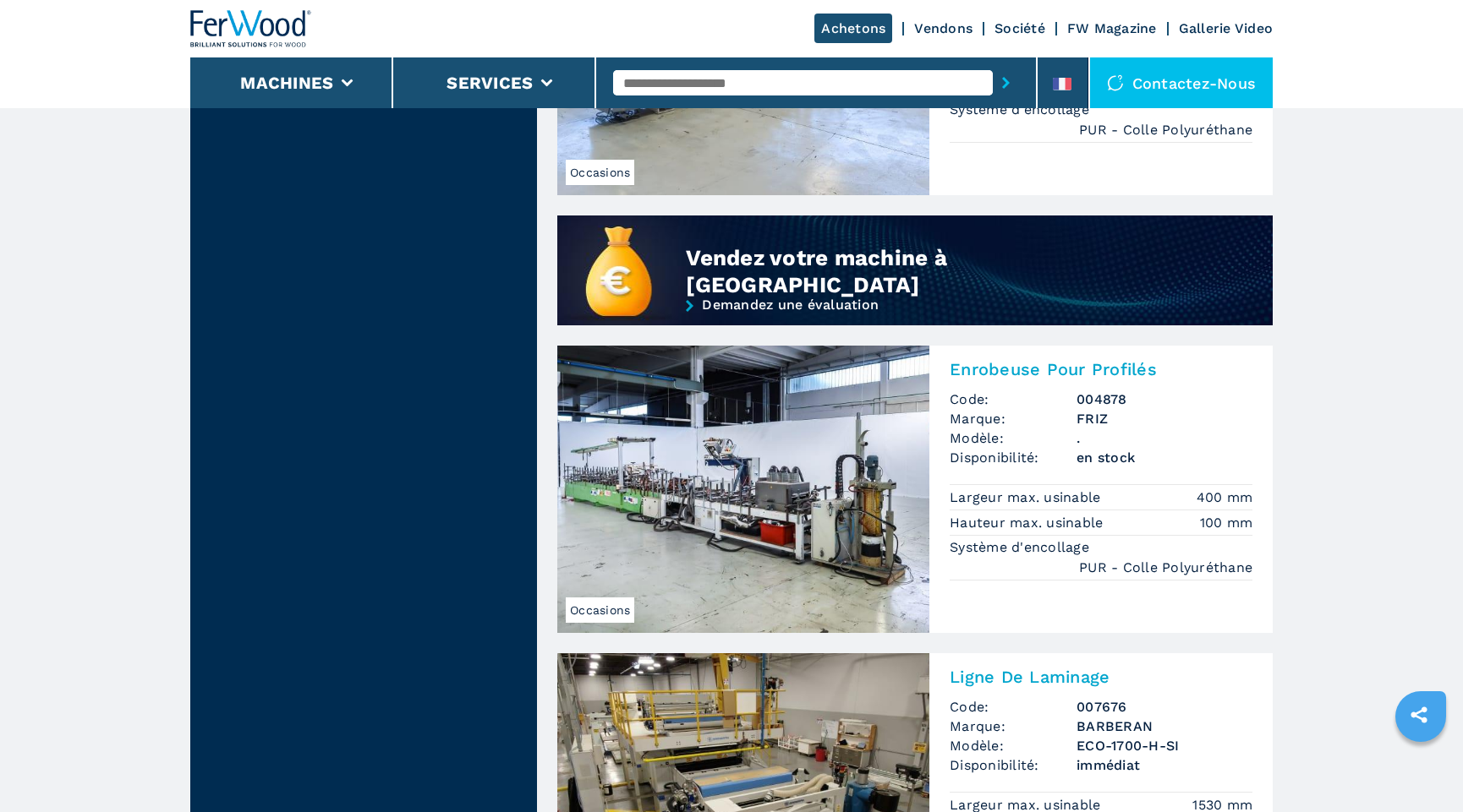
scroll to position [1537, 0]
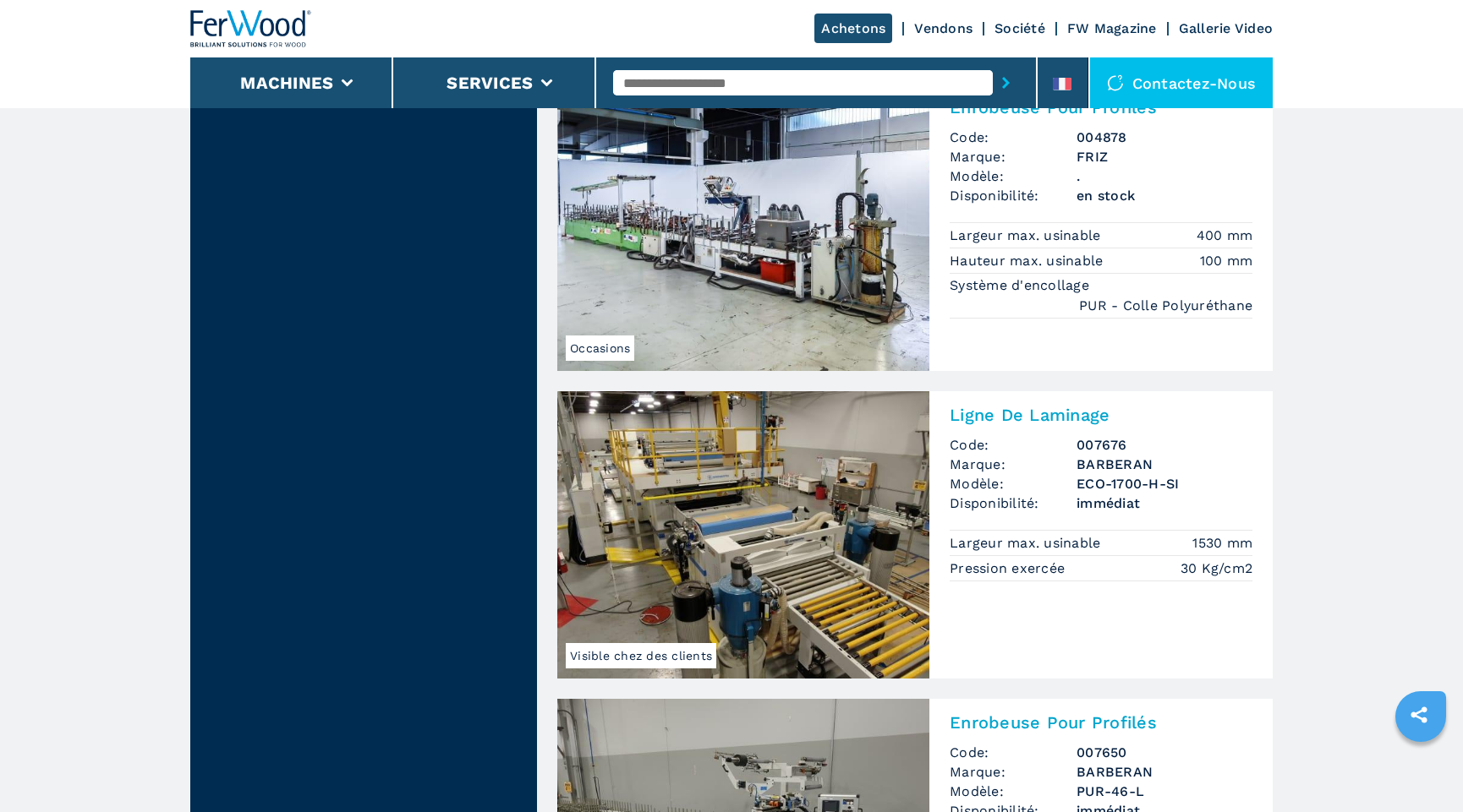
click at [779, 549] on img at bounding box center [743, 536] width 372 height 288
click at [983, 425] on div "Ligne De Laminage Code: 007676 Marque: BARBERAN Modèle: ECO-1700-H-SI Disponibi…" at bounding box center [1101, 492] width 343 height 201
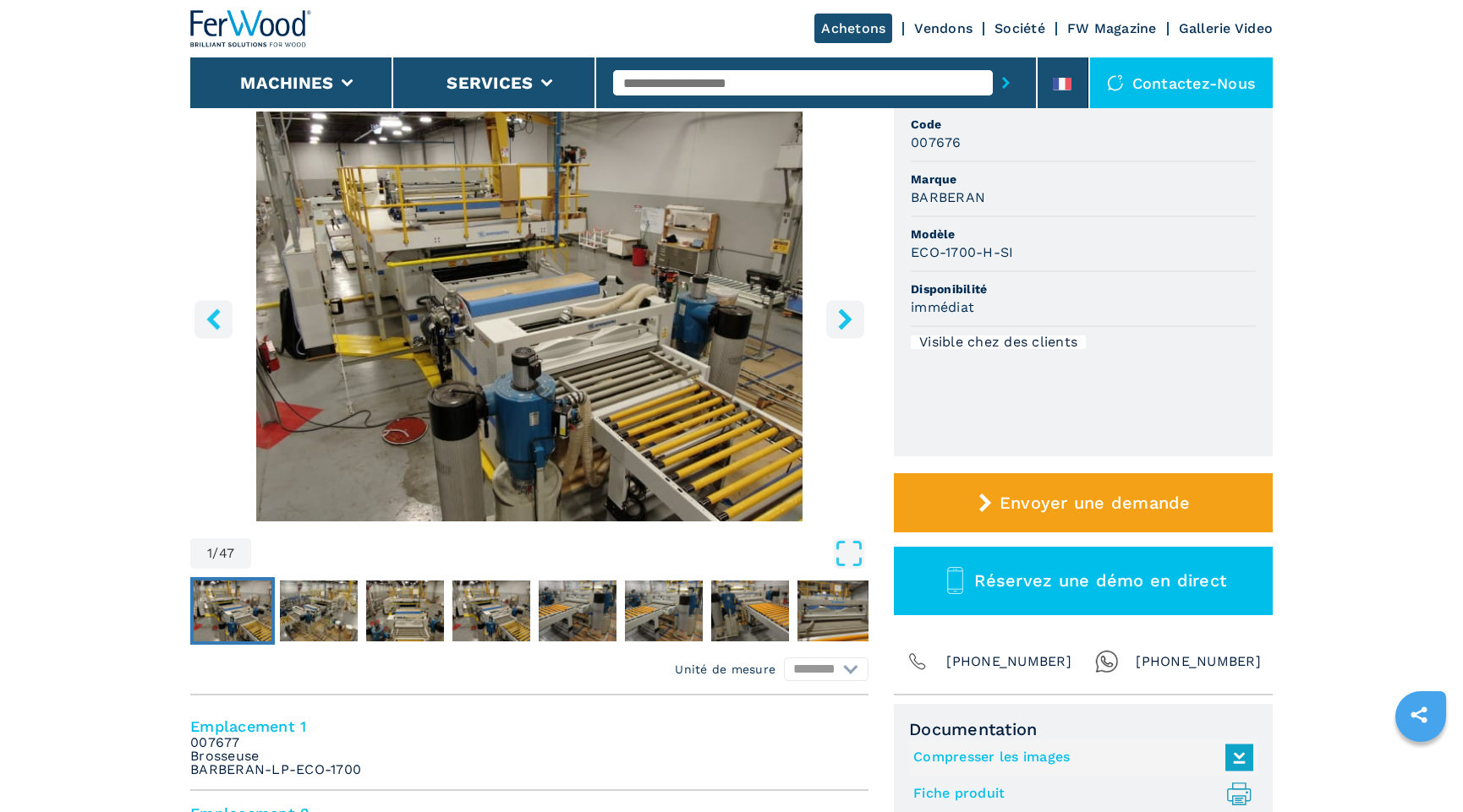
scroll to position [153, 0]
click at [841, 319] on icon "right-button" at bounding box center [845, 318] width 21 height 21
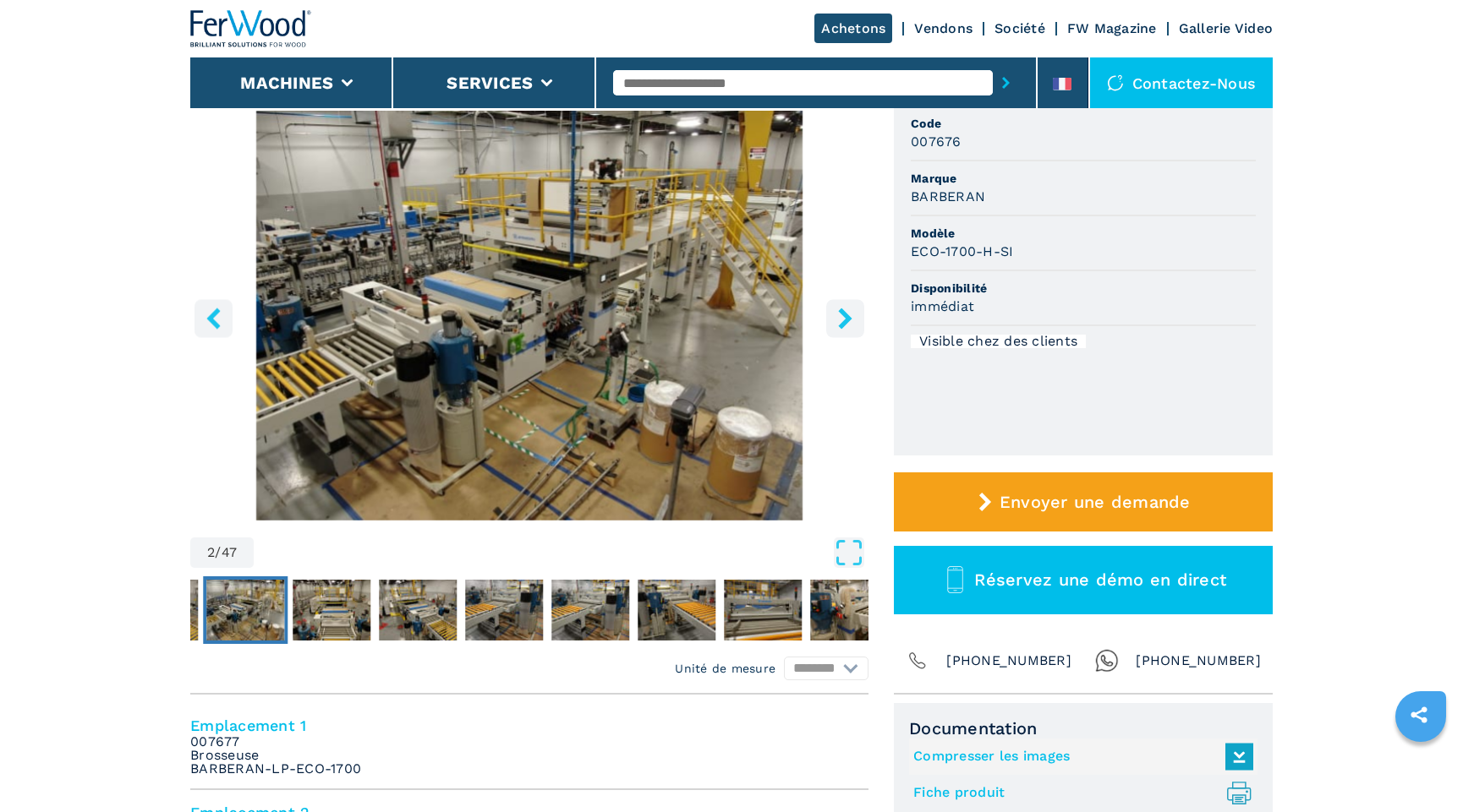
click at [841, 319] on icon "right-button" at bounding box center [845, 318] width 21 height 21
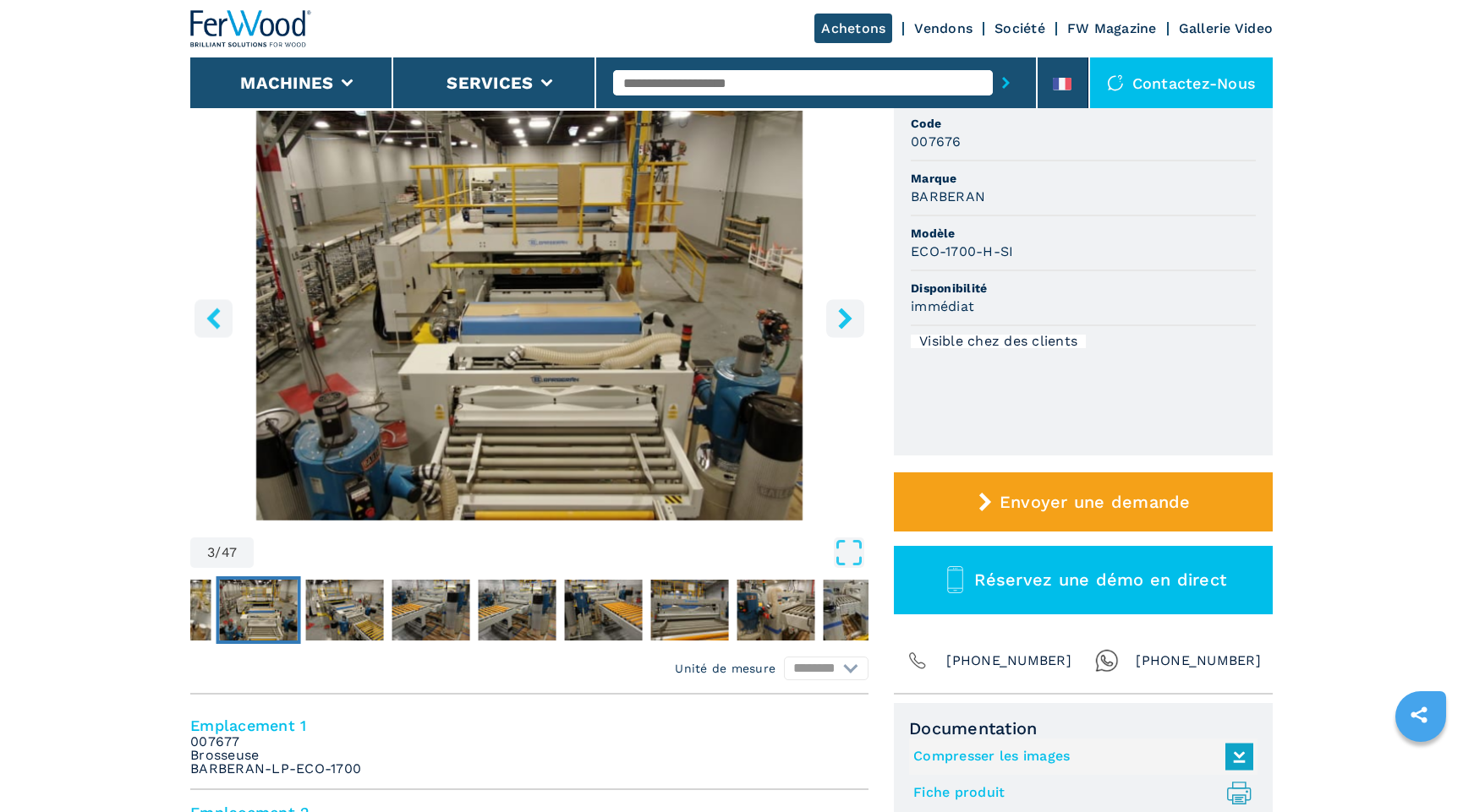
click at [841, 319] on icon "right-button" at bounding box center [845, 318] width 21 height 21
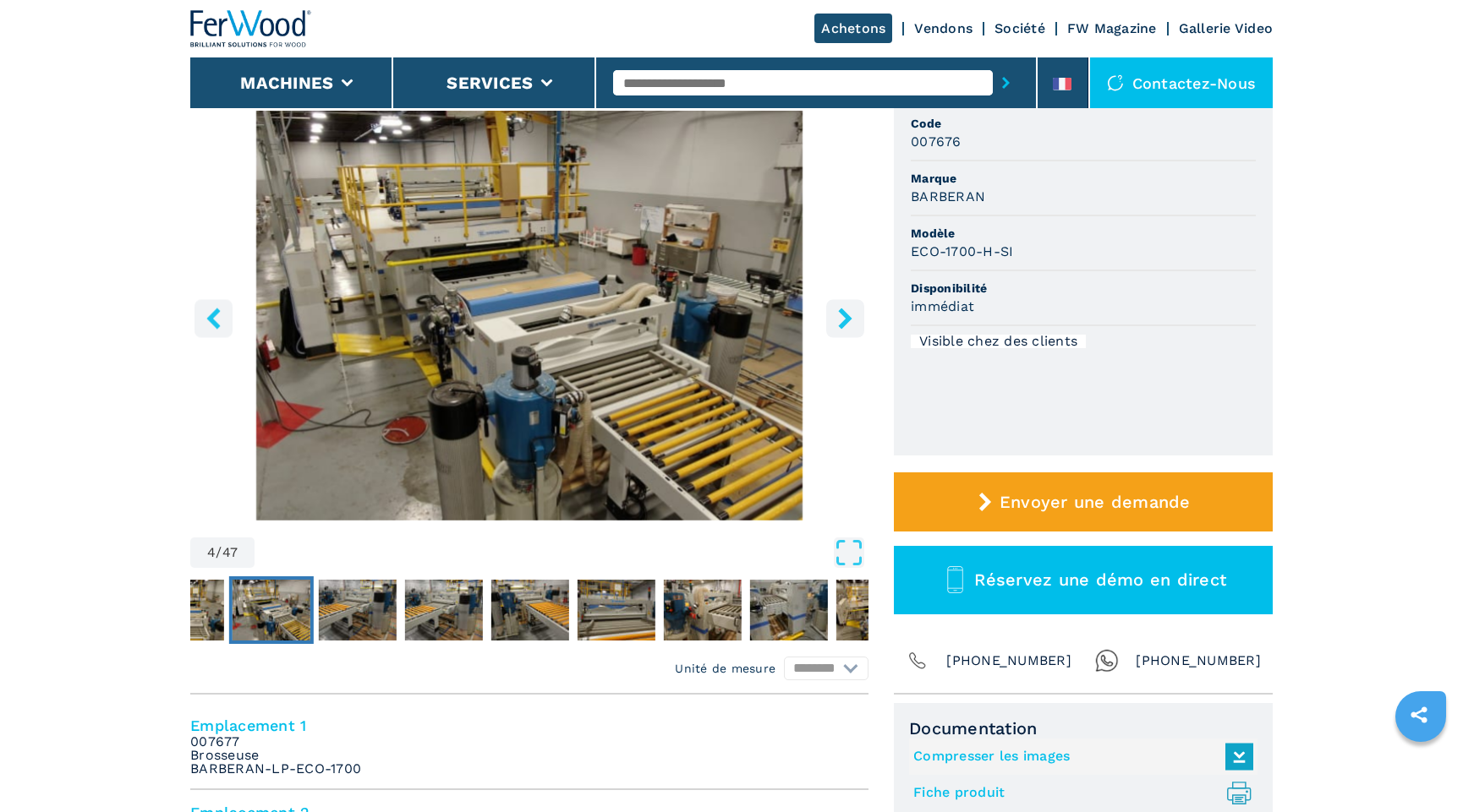
click at [837, 313] on icon "right-button" at bounding box center [845, 318] width 21 height 21
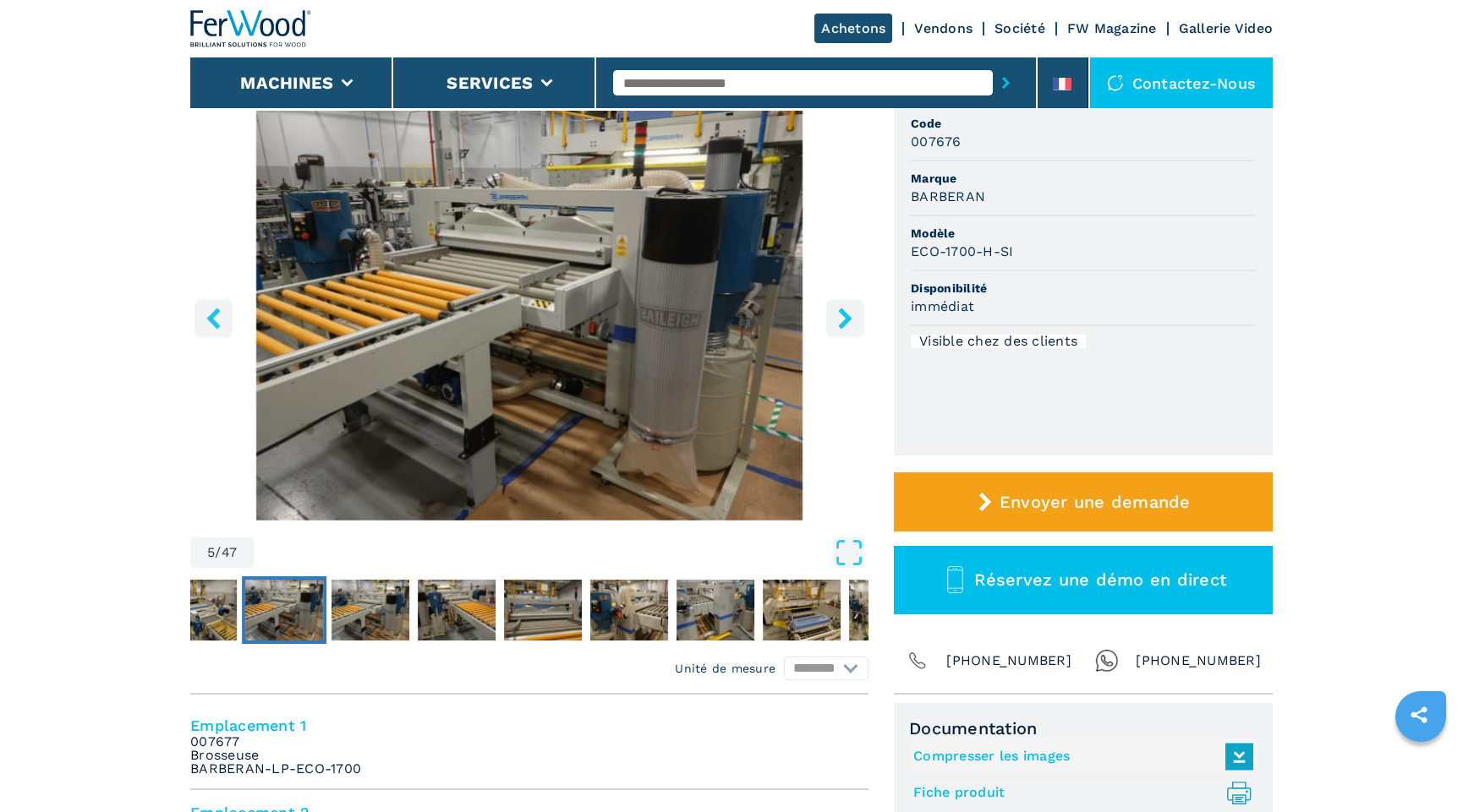
click at [837, 313] on icon "right-button" at bounding box center [845, 318] width 21 height 21
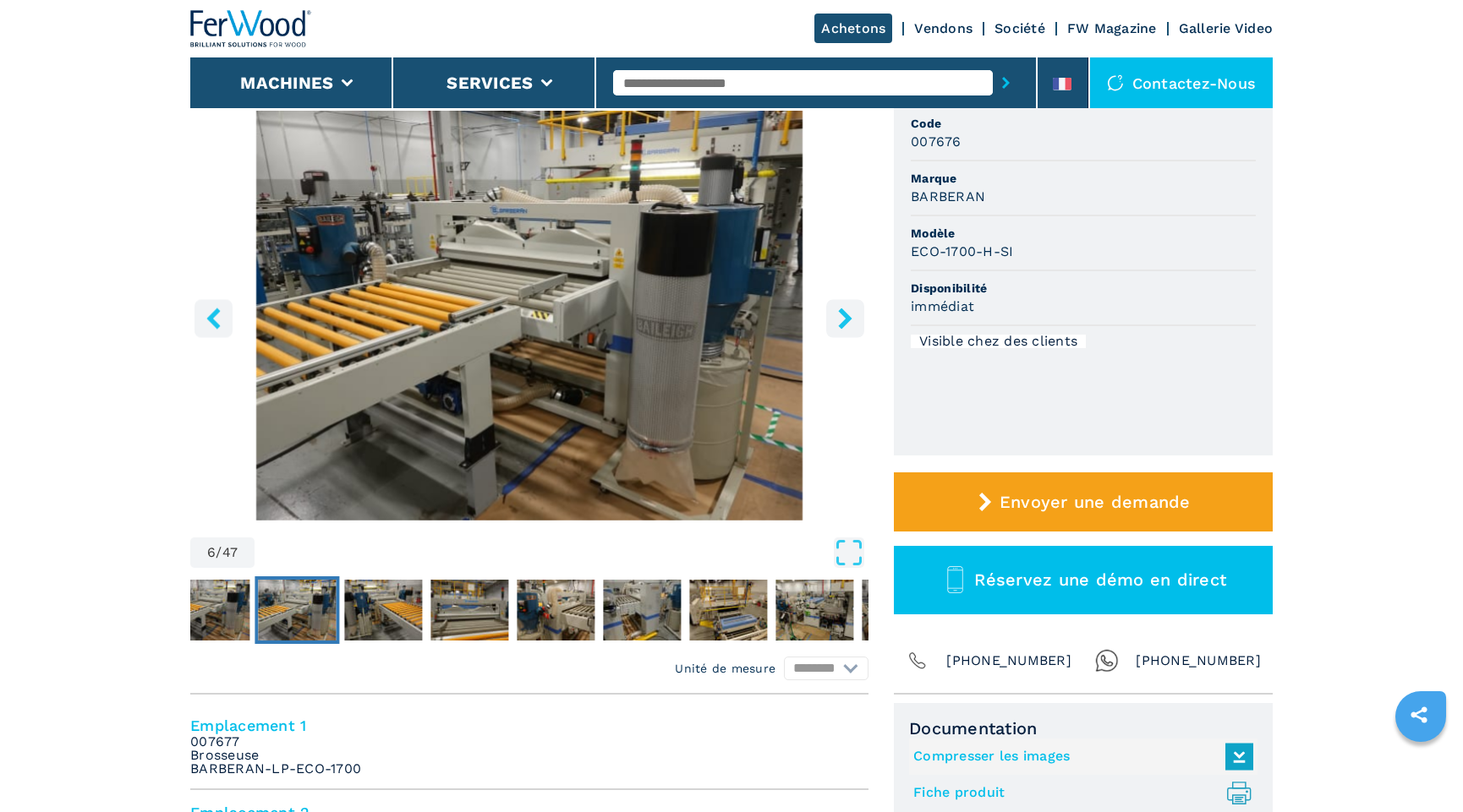
click at [837, 313] on icon "right-button" at bounding box center [845, 318] width 21 height 21
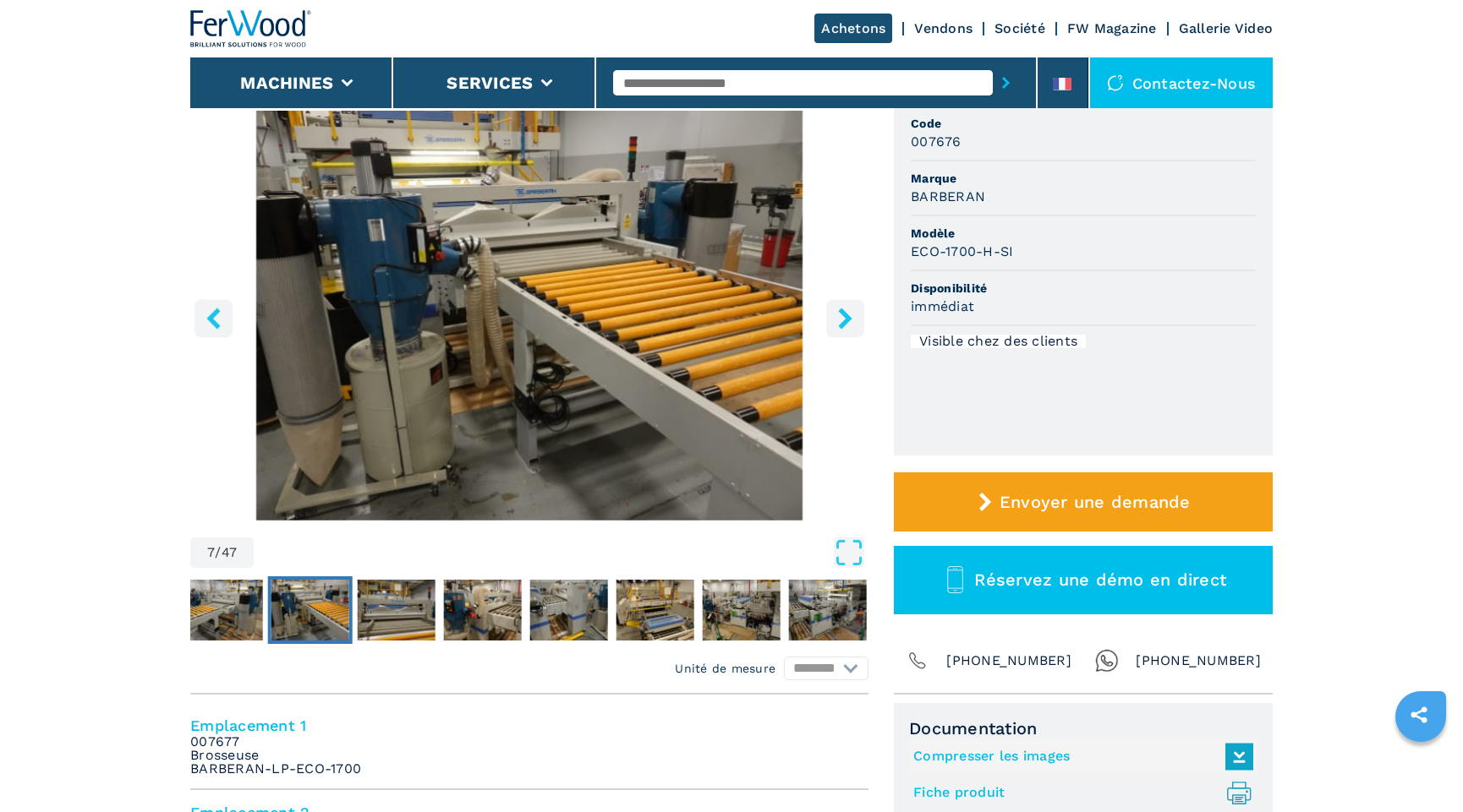
click at [837, 313] on icon "right-button" at bounding box center [845, 318] width 21 height 21
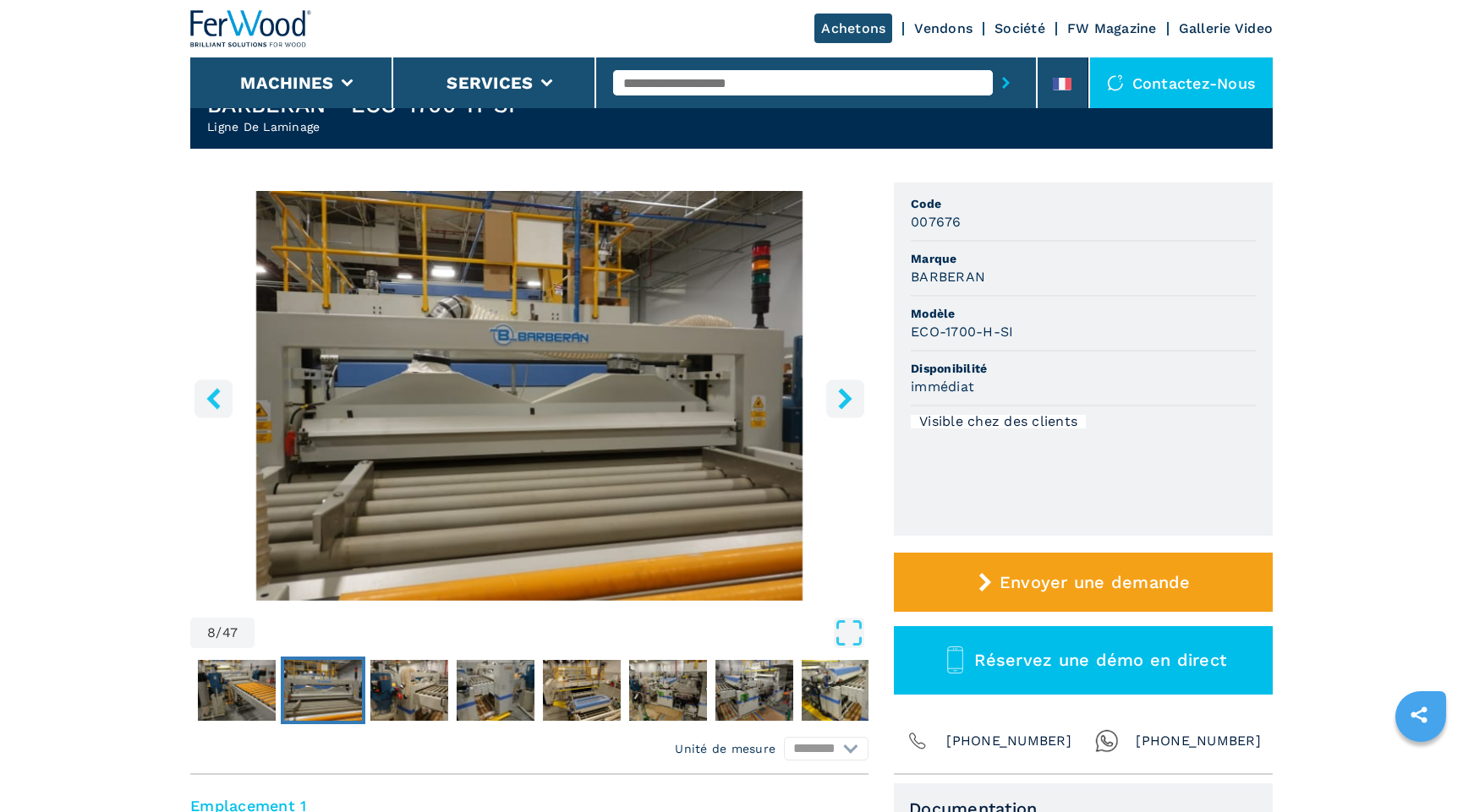
scroll to position [0, 0]
